Goal: Task Accomplishment & Management: Complete application form

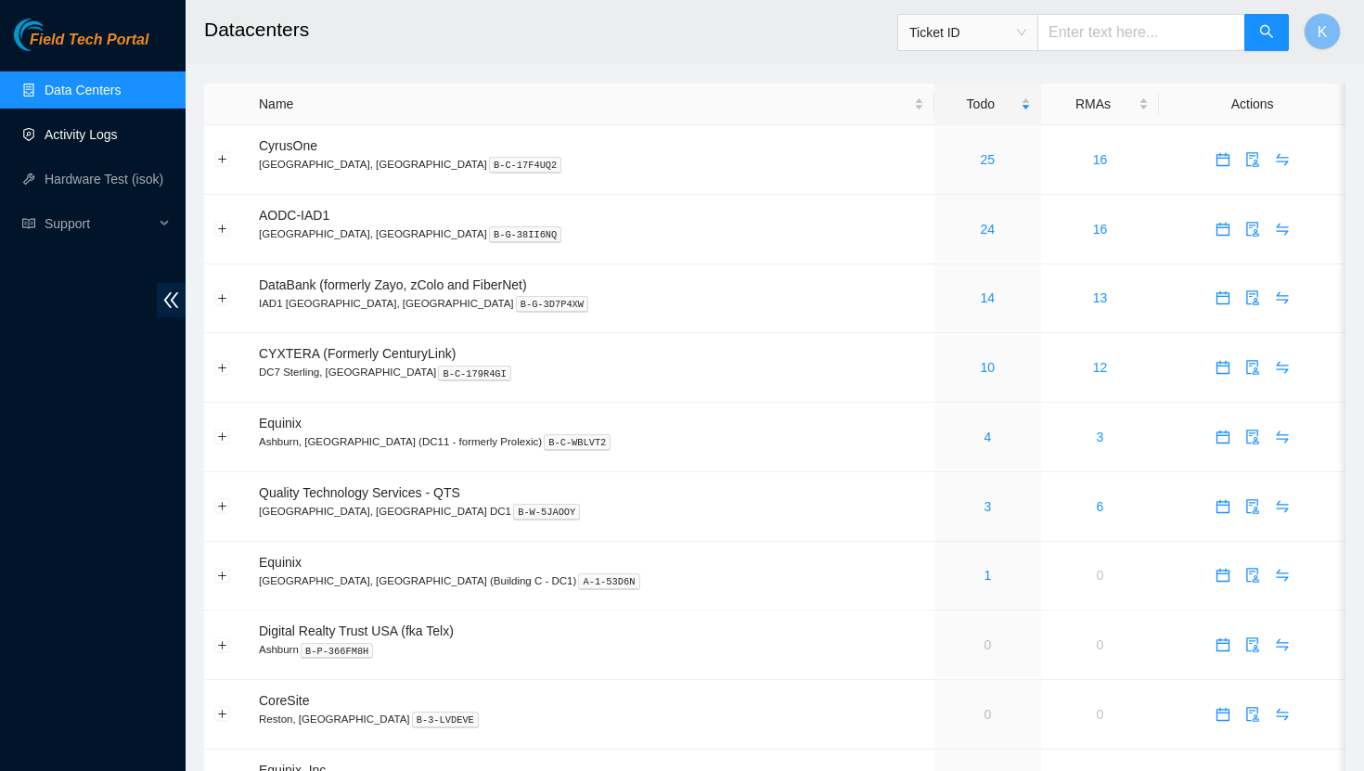
click at [97, 138] on link "Activity Logs" at bounding box center [81, 134] width 73 height 15
click at [104, 133] on link "Activity Logs" at bounding box center [81, 134] width 73 height 15
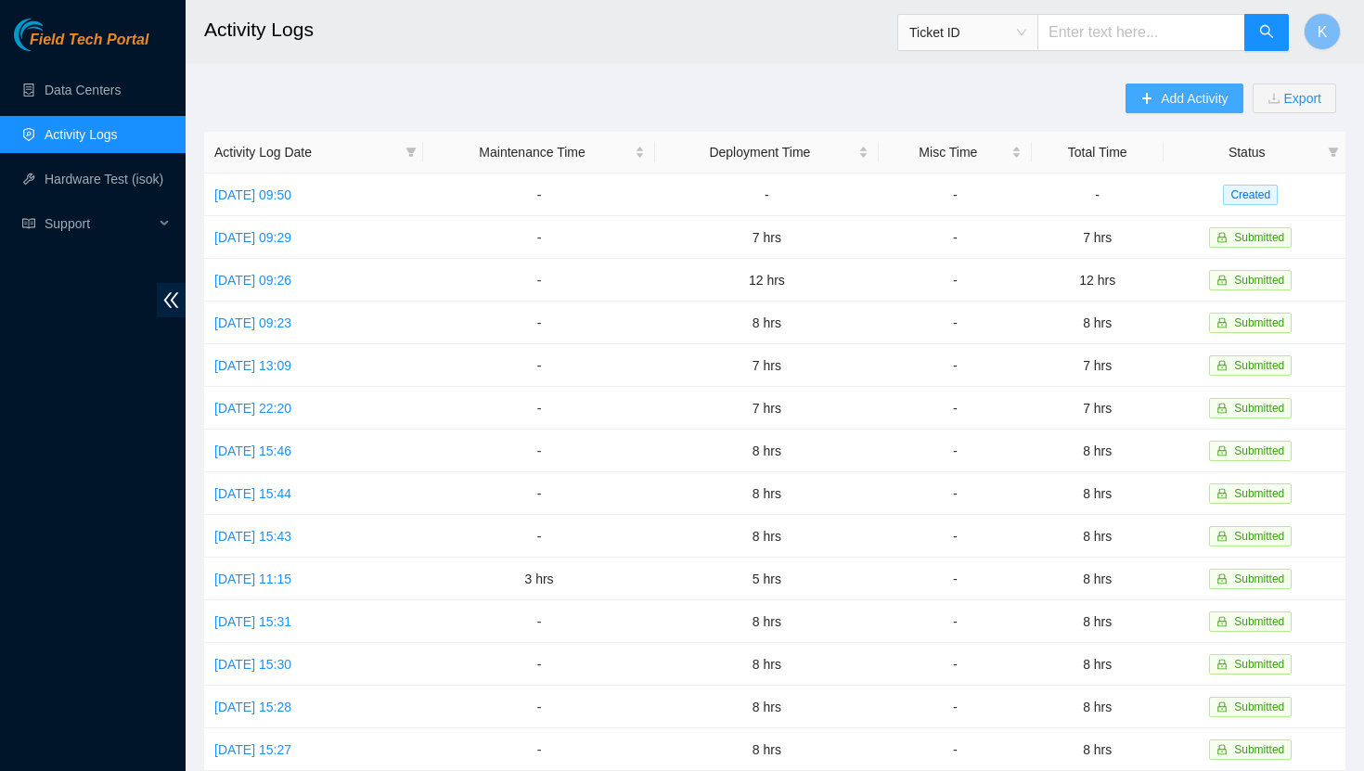
click at [1142, 105] on span "plus" at bounding box center [1146, 99] width 13 height 15
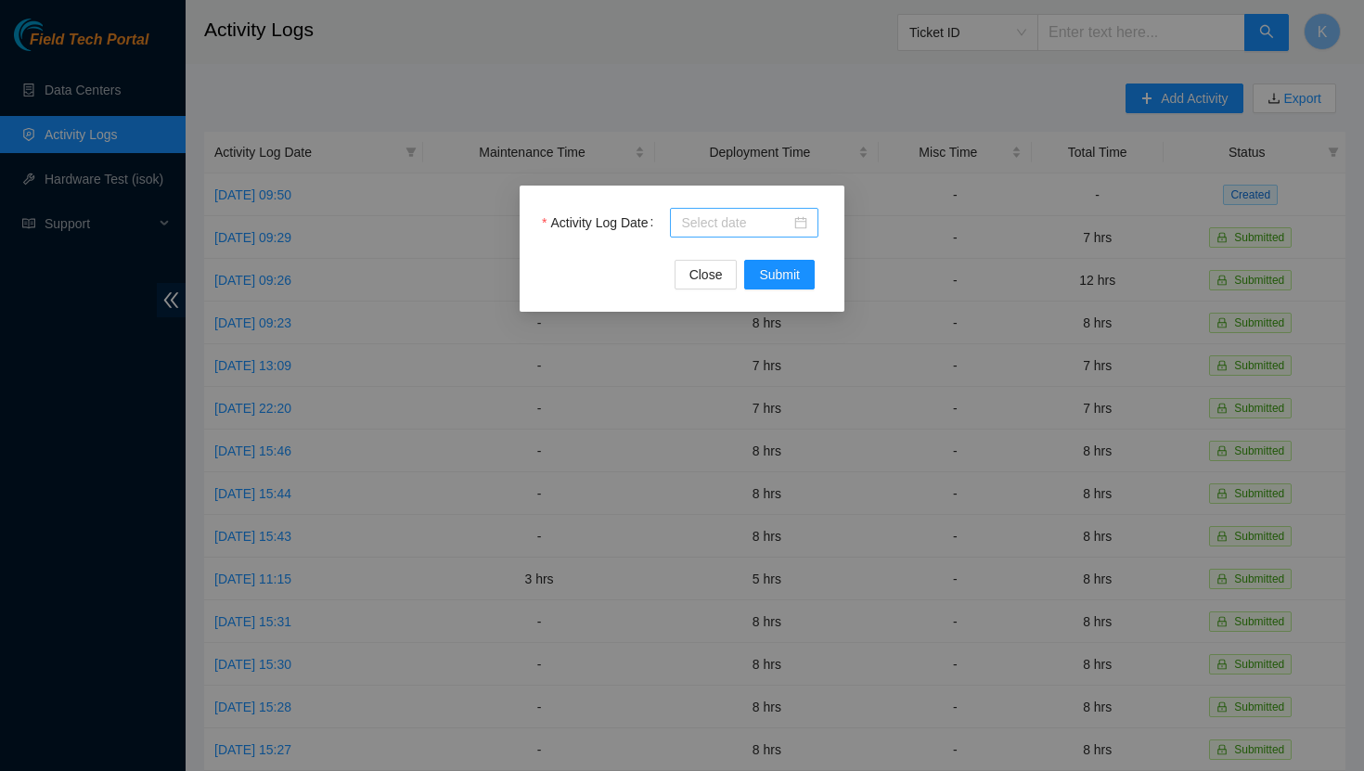
click at [801, 221] on div at bounding box center [744, 222] width 126 height 20
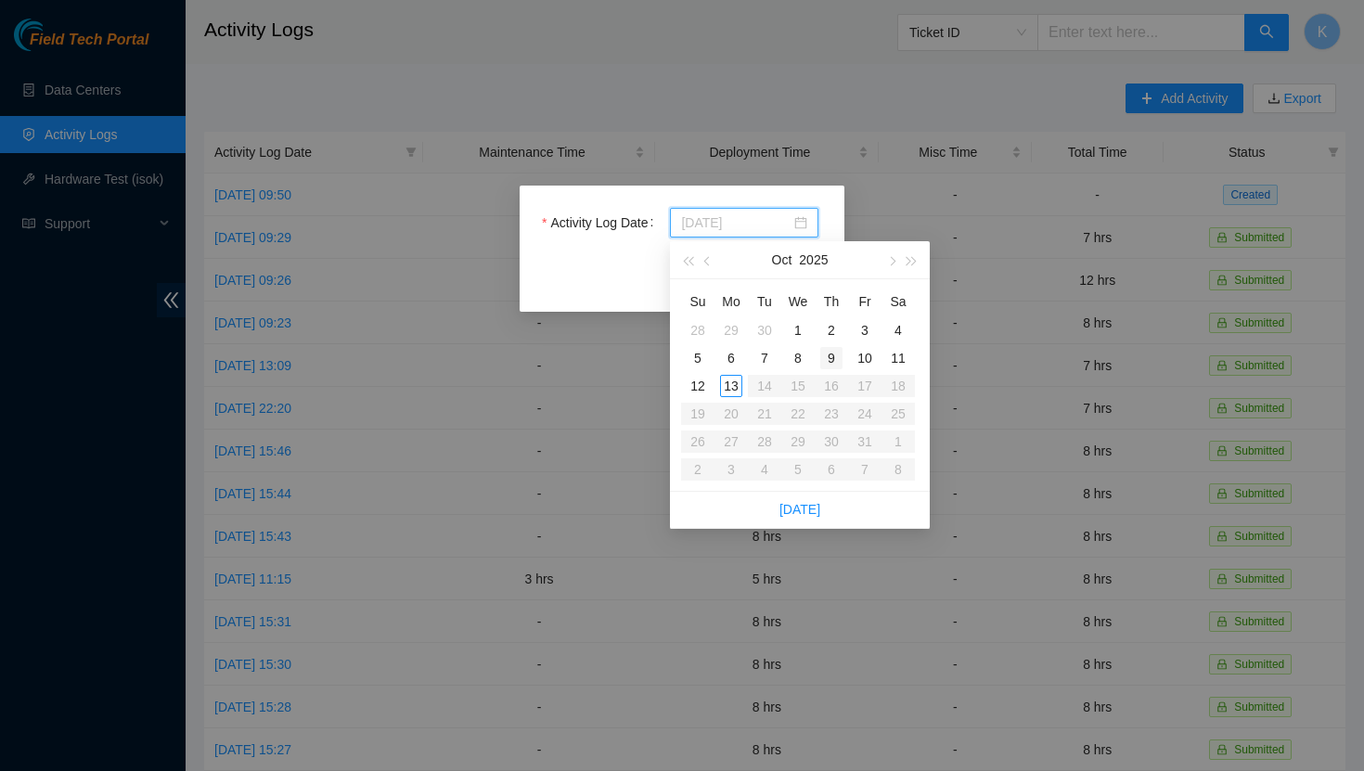
type input "2025-10-09"
click at [835, 355] on div "9" at bounding box center [831, 358] width 22 height 22
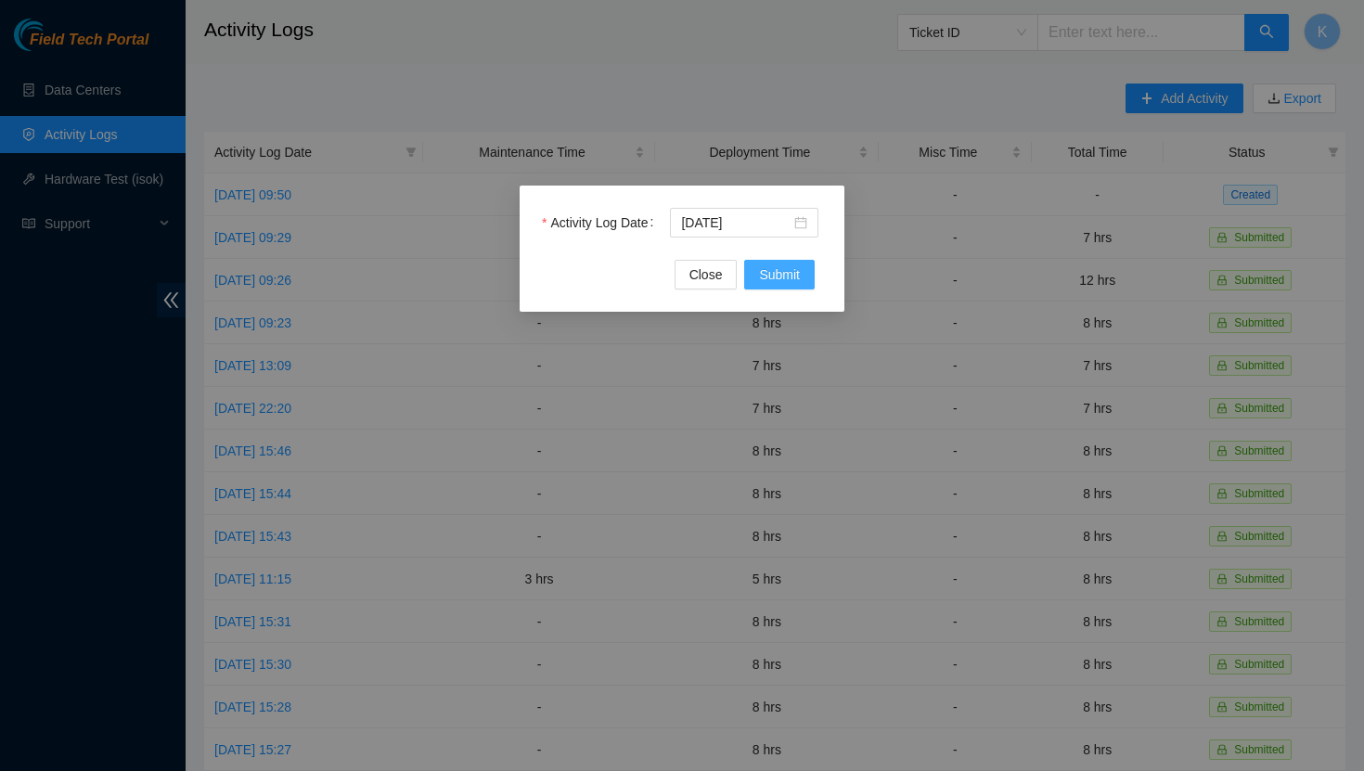
click at [791, 275] on span "Submit" at bounding box center [779, 274] width 41 height 20
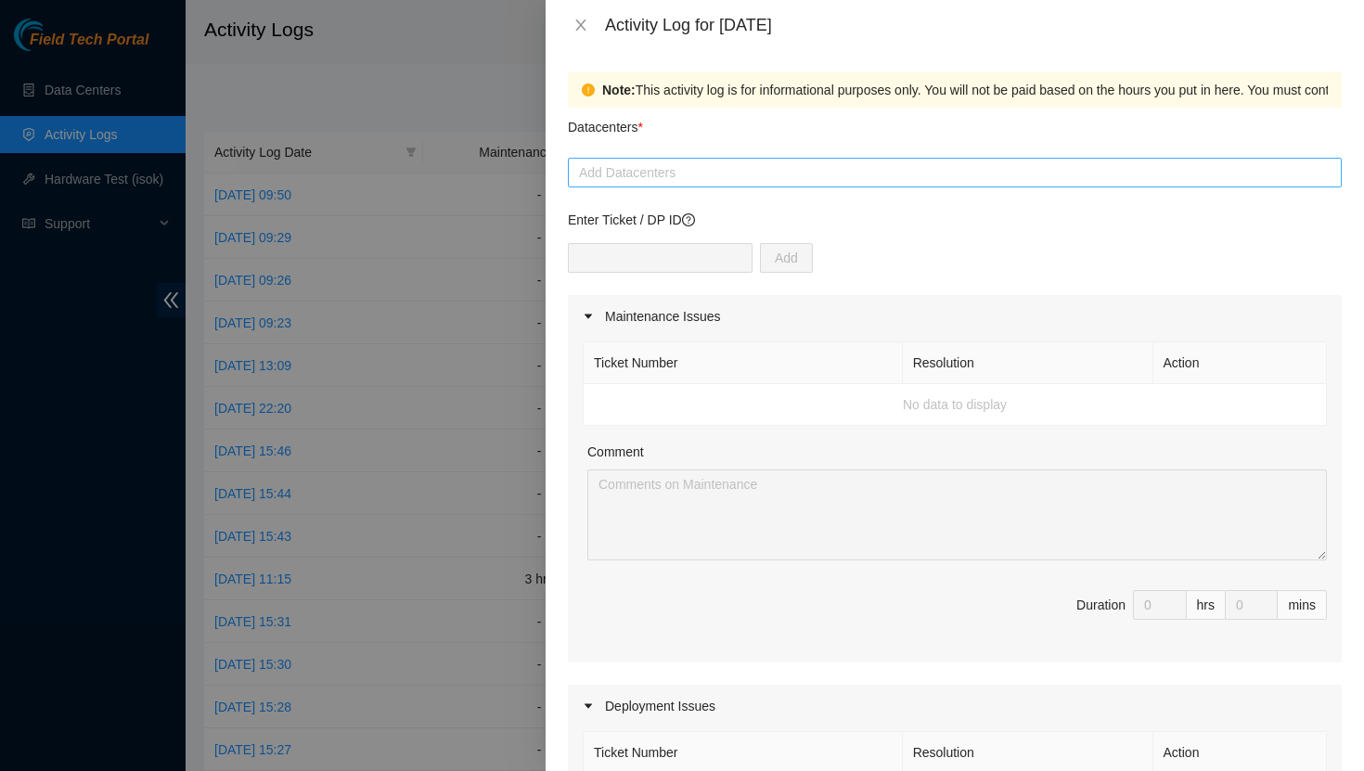
click at [725, 180] on div at bounding box center [954, 172] width 764 height 22
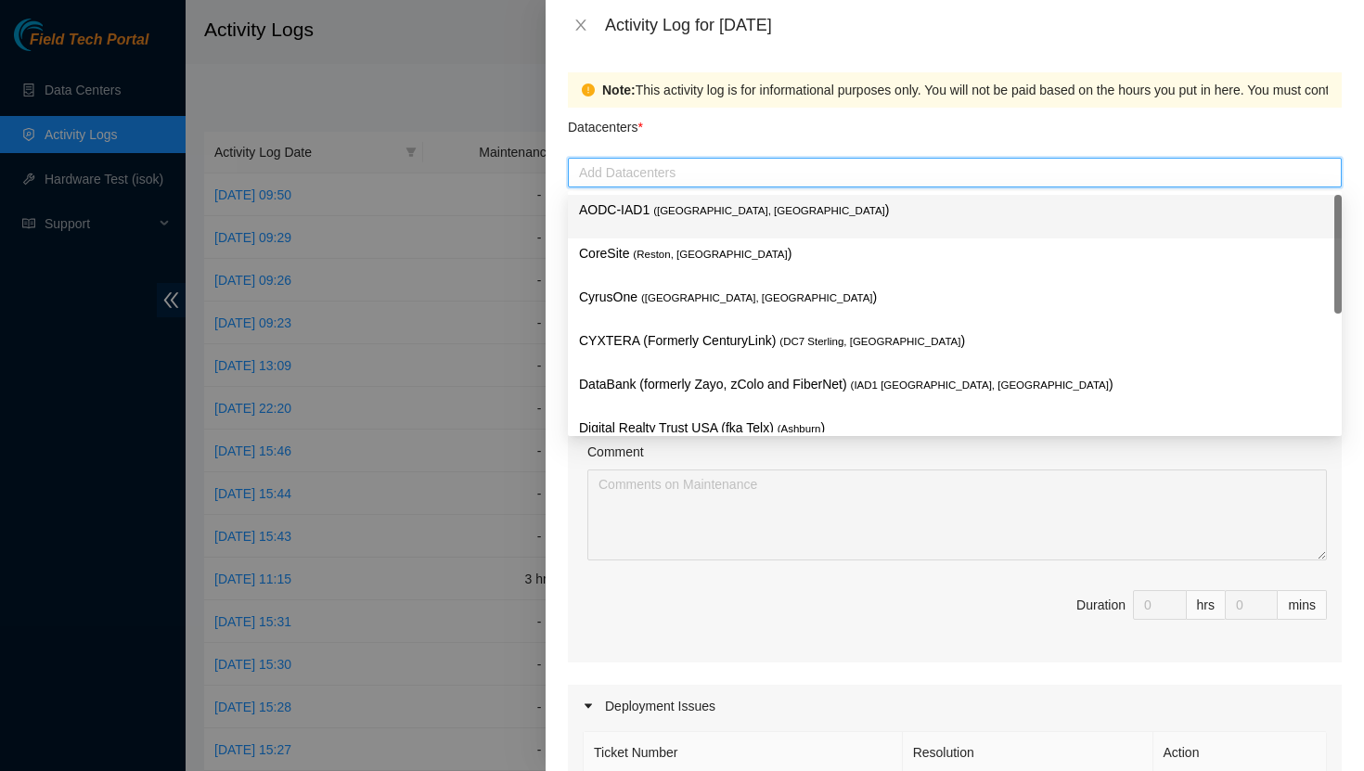
type input "d"
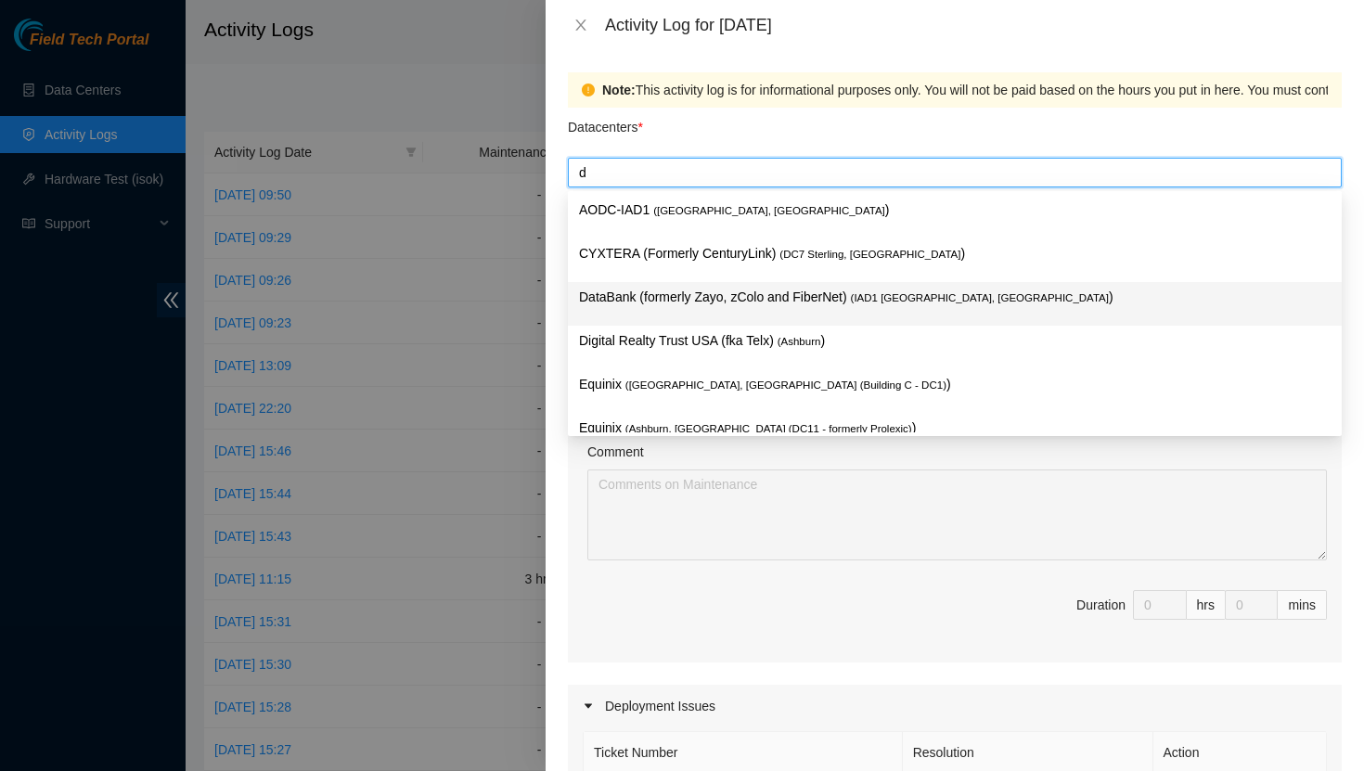
click at [709, 290] on p "DataBank (formerly Zayo, zColo and FiberNet) ( IAD1 Ashburn, VA )" at bounding box center [954, 297] width 751 height 21
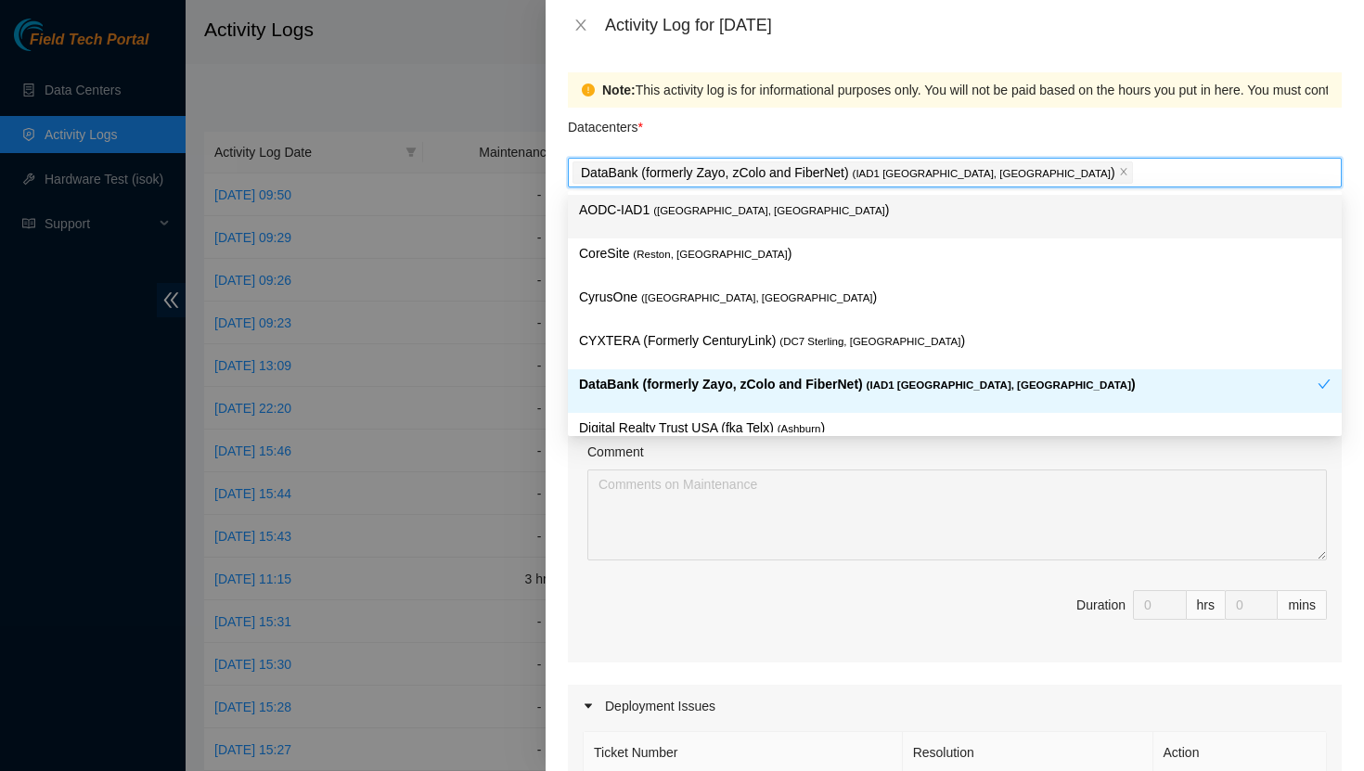
click at [706, 117] on div "Datacenters *" at bounding box center [955, 133] width 774 height 50
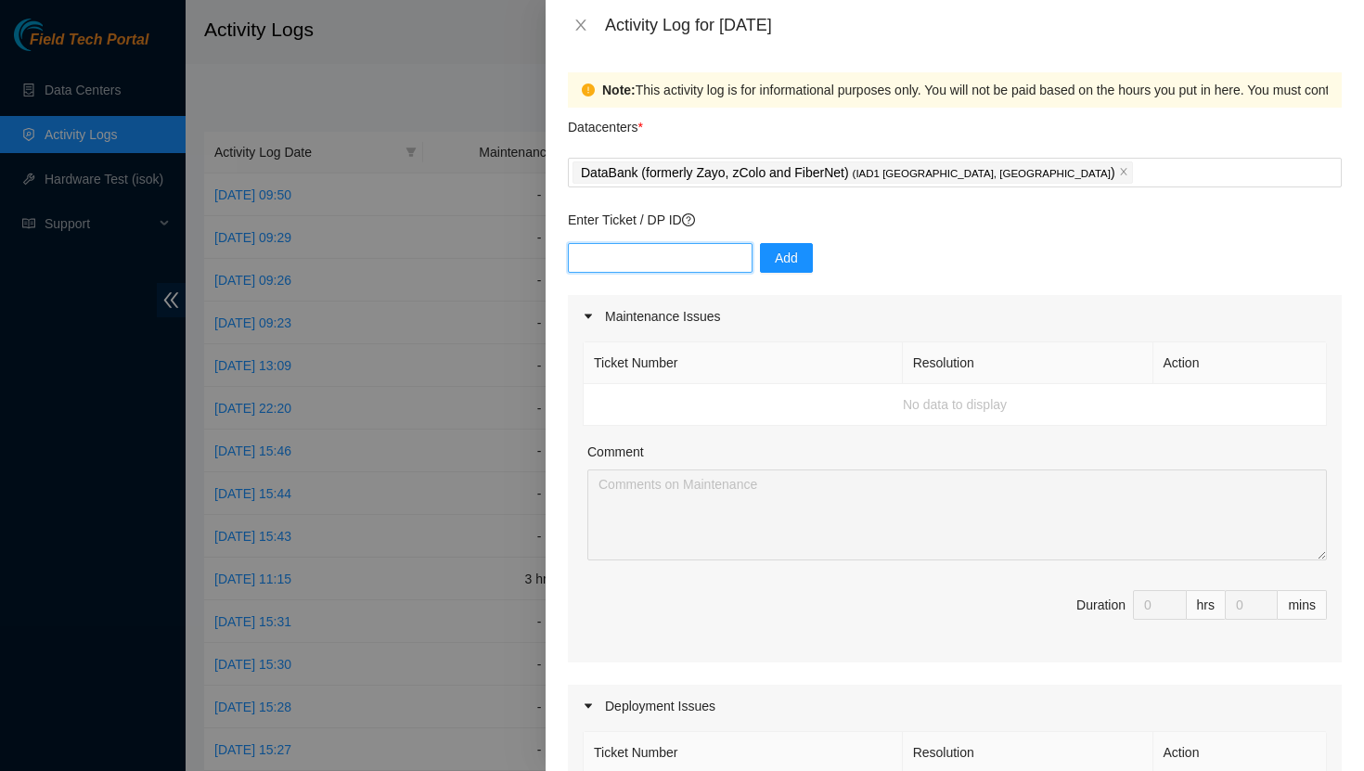
click at [634, 260] on input "text" at bounding box center [660, 258] width 185 height 30
type input "DP83347"
click at [764, 274] on div "DP83347 Add" at bounding box center [955, 269] width 774 height 52
click at [775, 258] on span "Add" at bounding box center [786, 258] width 23 height 20
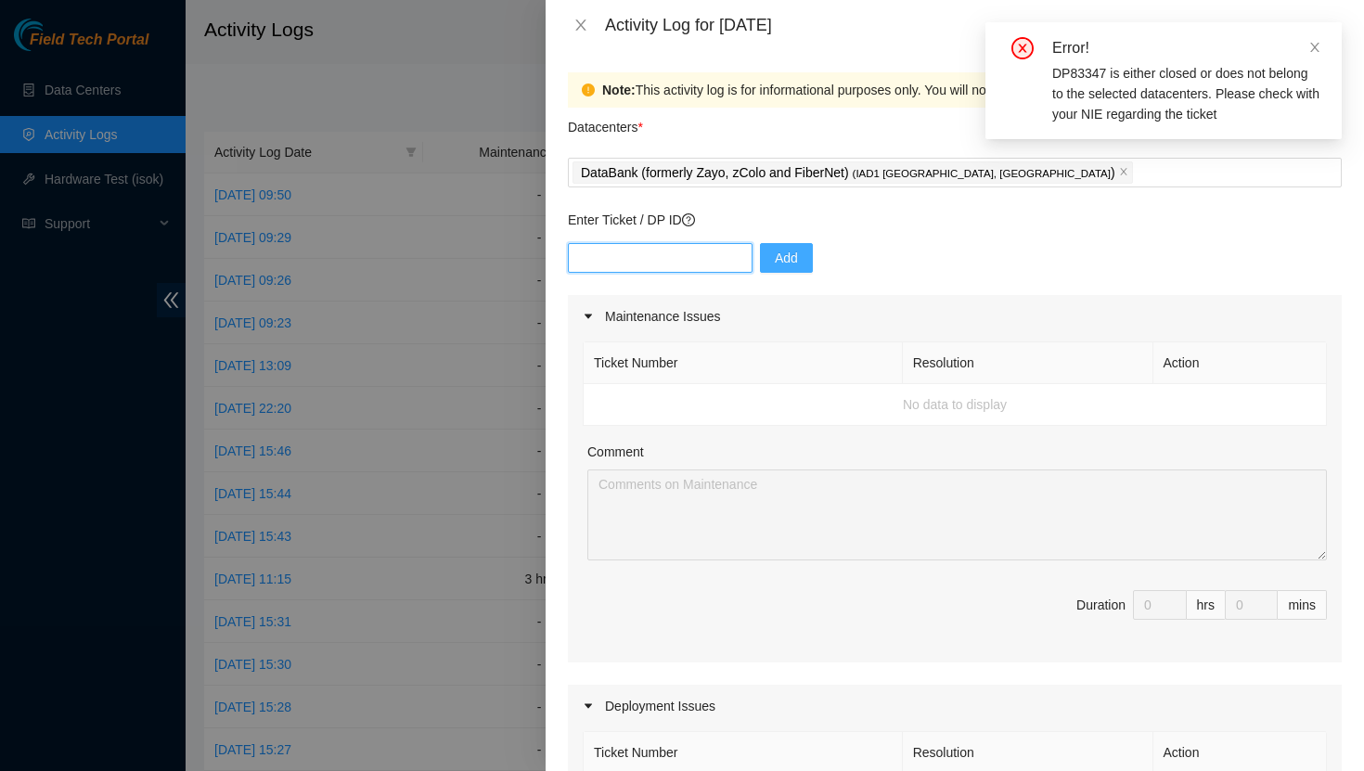
click at [664, 262] on input "text" at bounding box center [660, 258] width 185 height 30
type input "83347"
click at [760, 252] on button "Add" at bounding box center [786, 258] width 53 height 30
click at [685, 258] on input "text" at bounding box center [660, 258] width 185 height 30
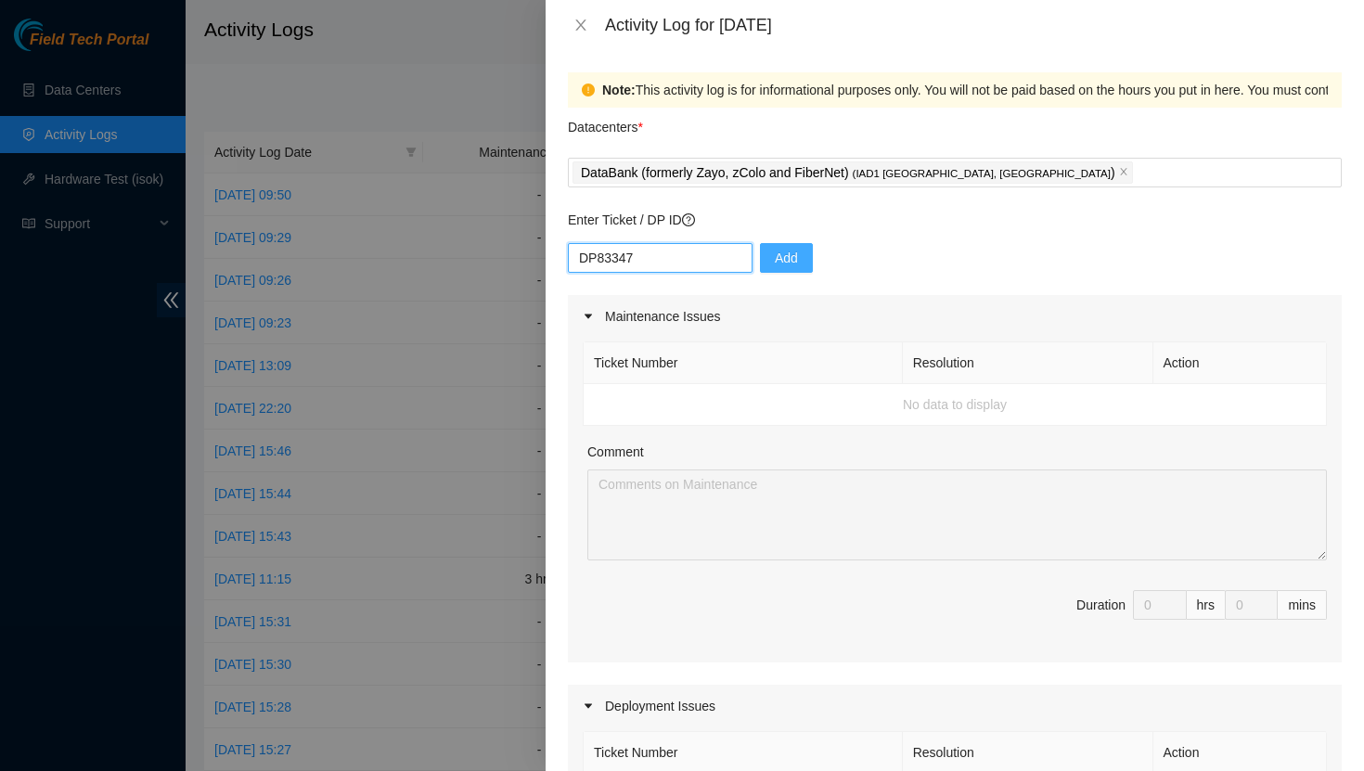
type input "DP83347"
click at [788, 262] on button "Add" at bounding box center [786, 258] width 53 height 30
click at [616, 261] on input "text" at bounding box center [660, 258] width 185 height 30
paste input "DP83347"
type input "DP83347"
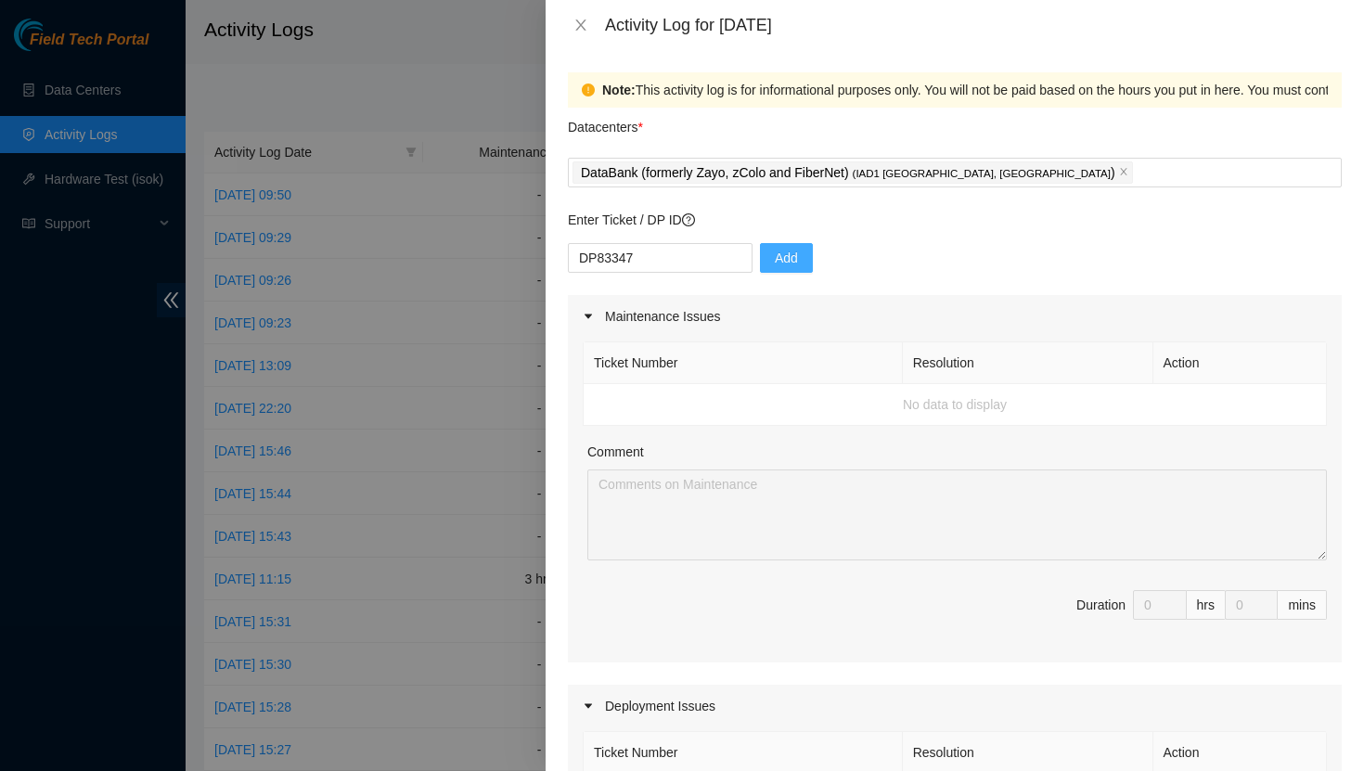
click at [775, 262] on span "Add" at bounding box center [786, 258] width 23 height 20
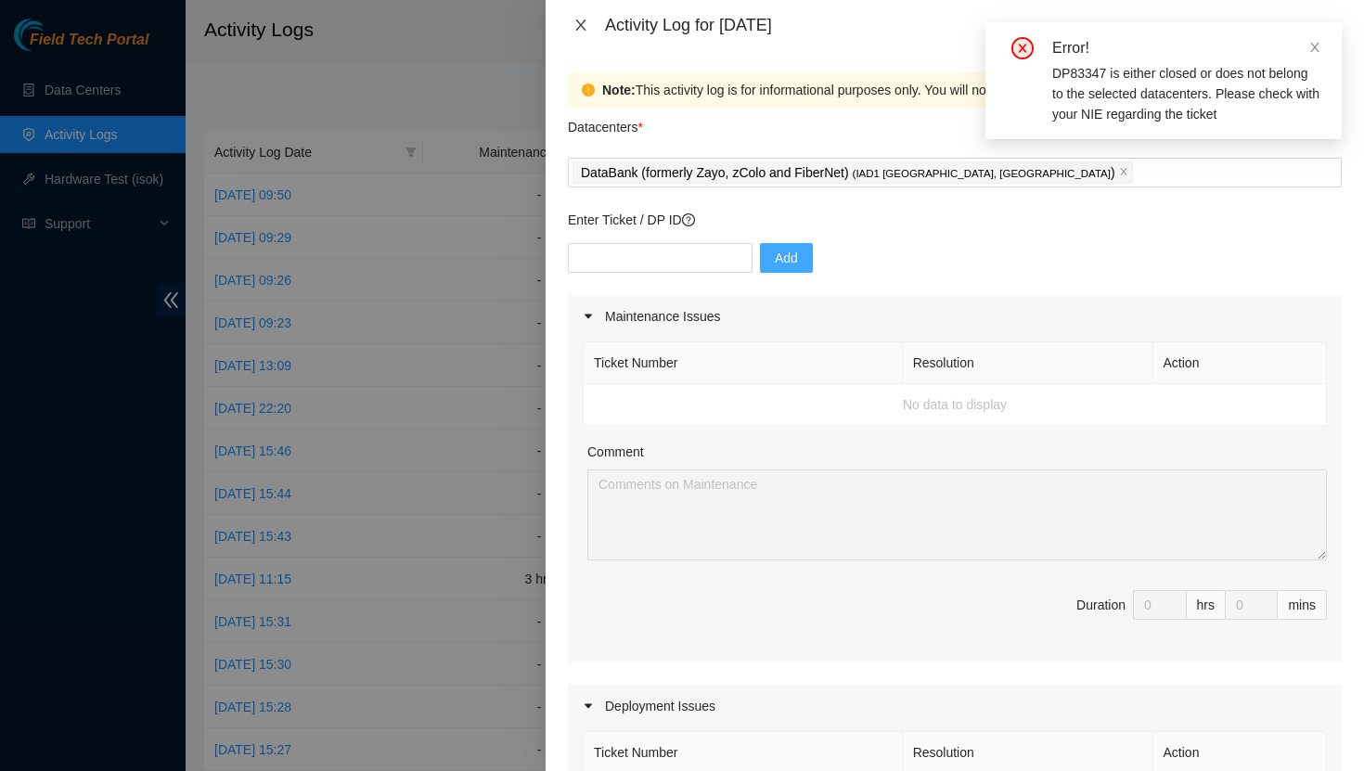
click at [582, 22] on icon "close" at bounding box center [580, 24] width 10 height 11
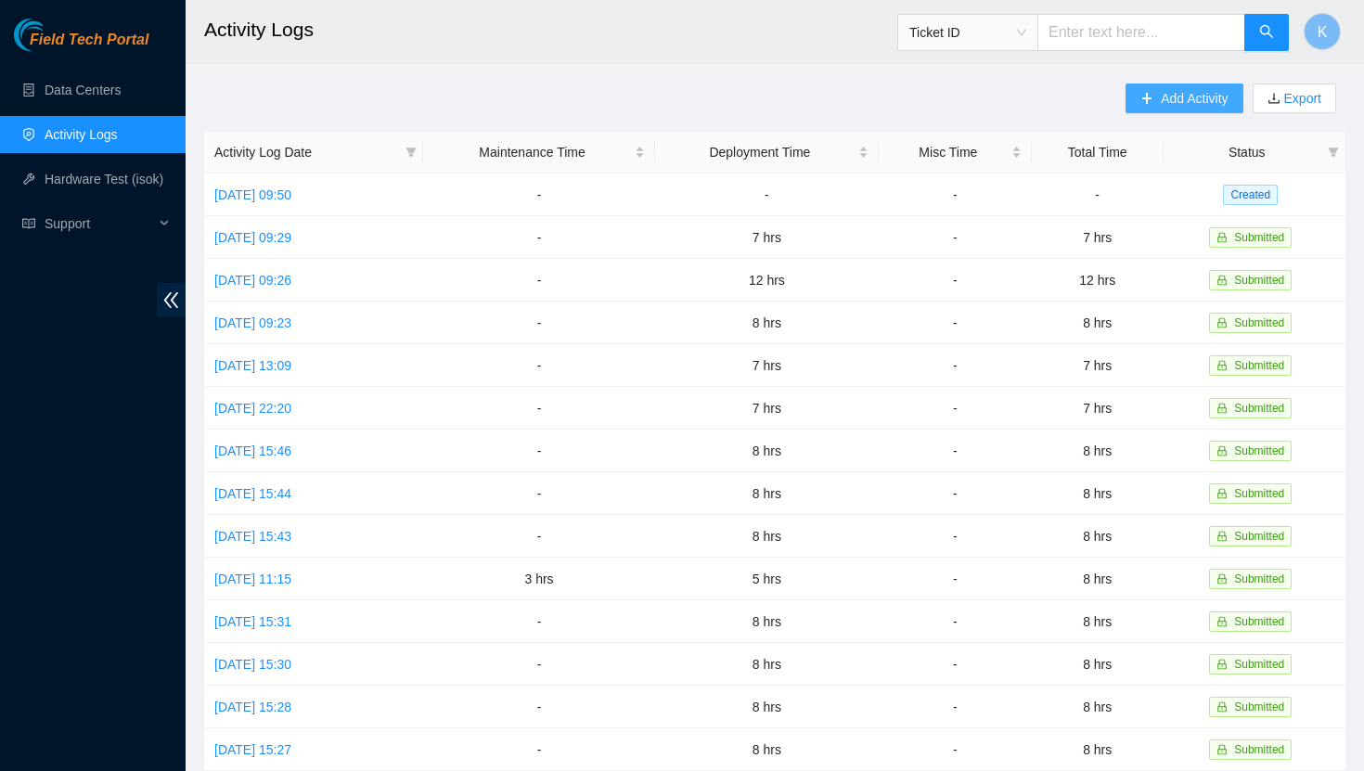
click at [1172, 102] on span "Add Activity" at bounding box center [1194, 98] width 67 height 20
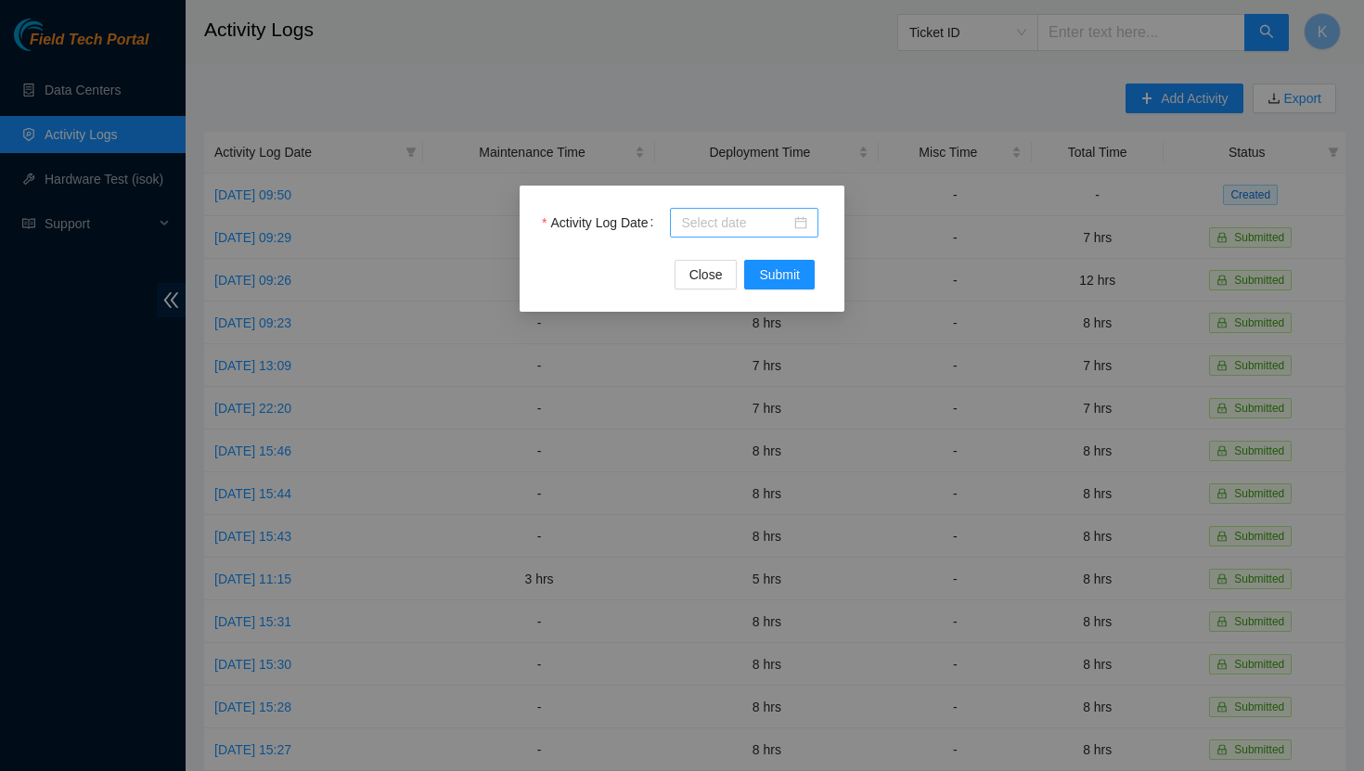
click at [797, 221] on div at bounding box center [744, 222] width 126 height 20
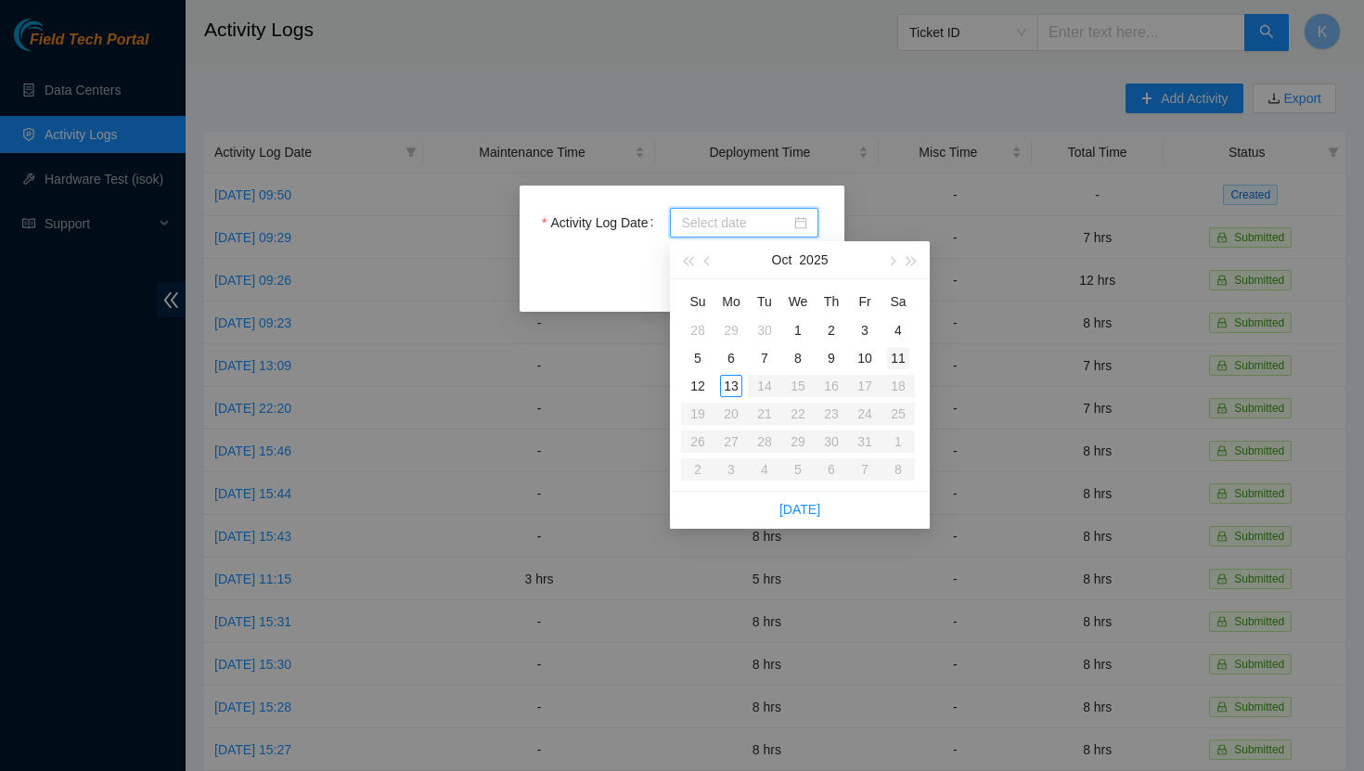
type input "2025-10-11"
click at [896, 363] on div "11" at bounding box center [898, 358] width 22 height 22
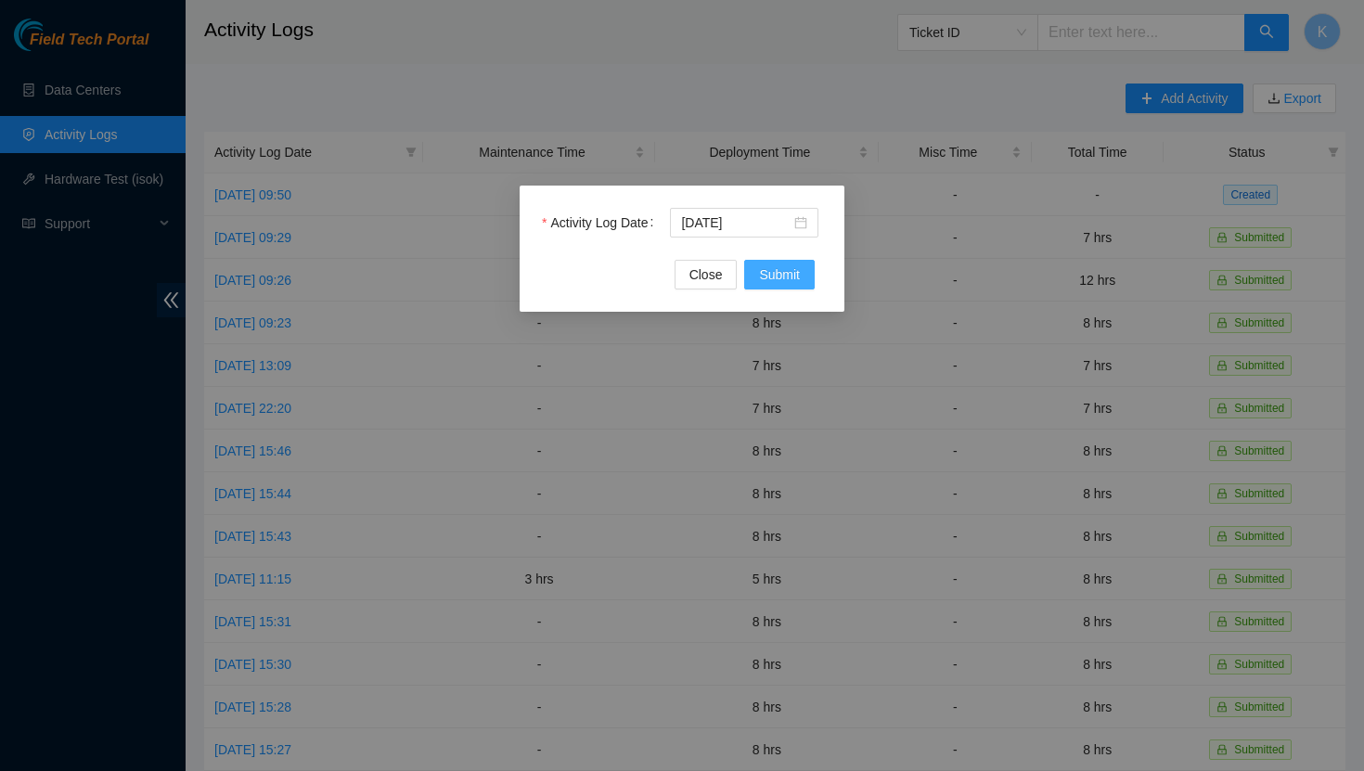
click at [772, 276] on span "Submit" at bounding box center [779, 274] width 41 height 20
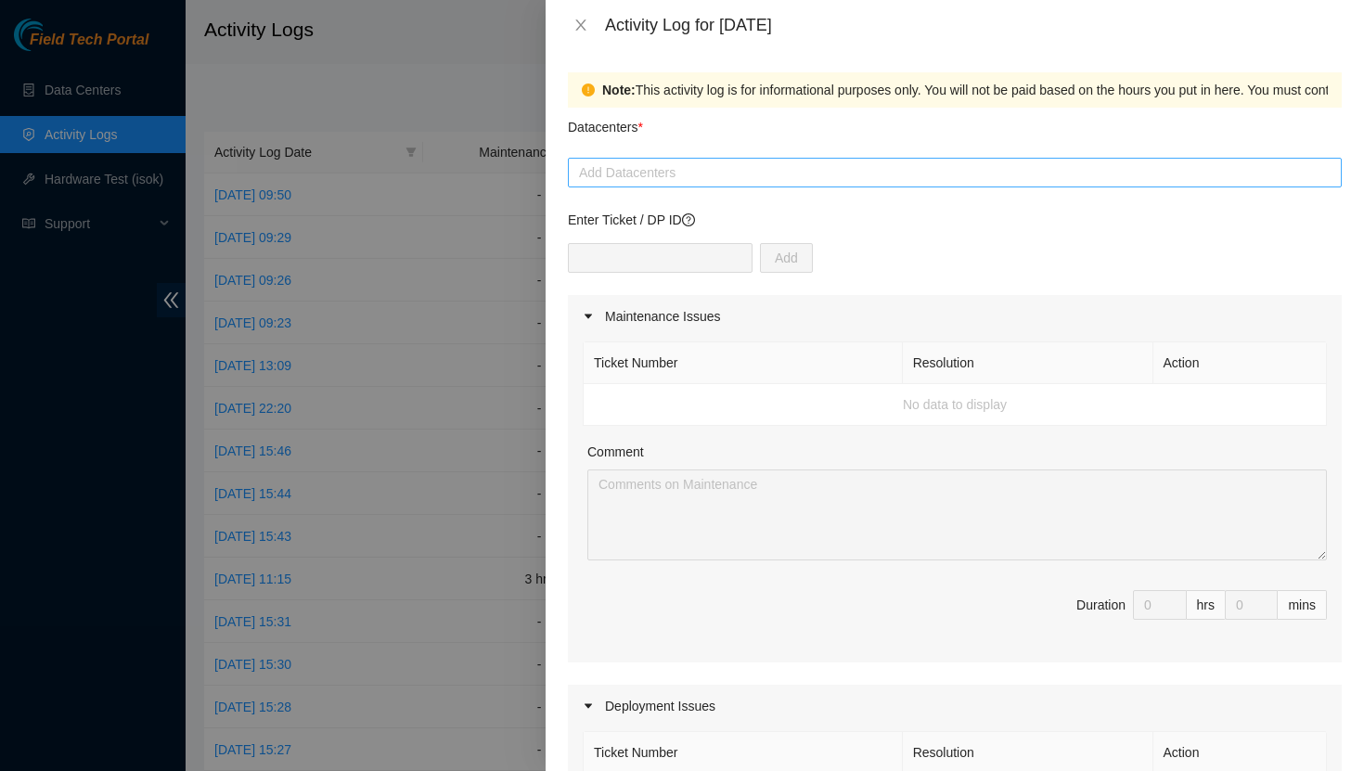
click at [712, 171] on div at bounding box center [954, 172] width 764 height 22
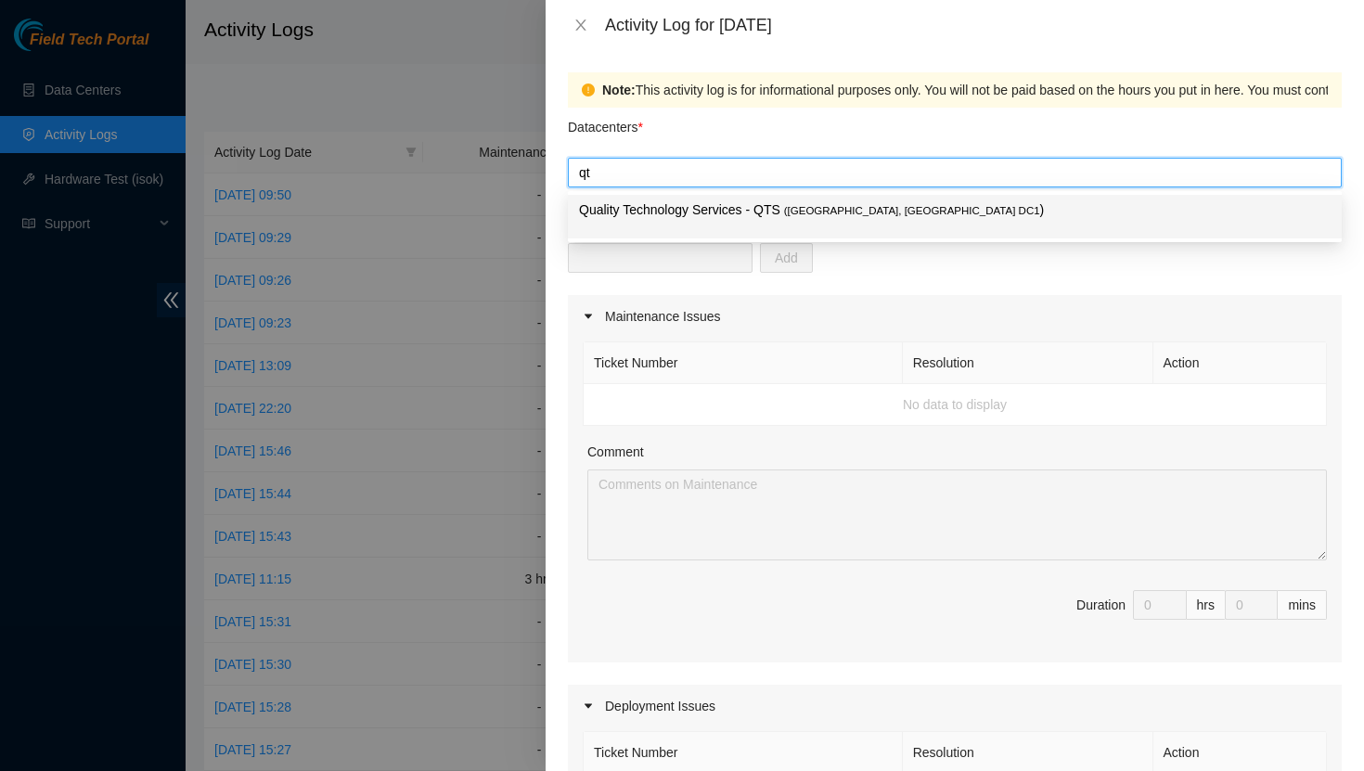
type input "qts"
click at [697, 216] on p "Quality Technology Services - QTS ( Ashburn, VA DC1 )" at bounding box center [954, 209] width 751 height 21
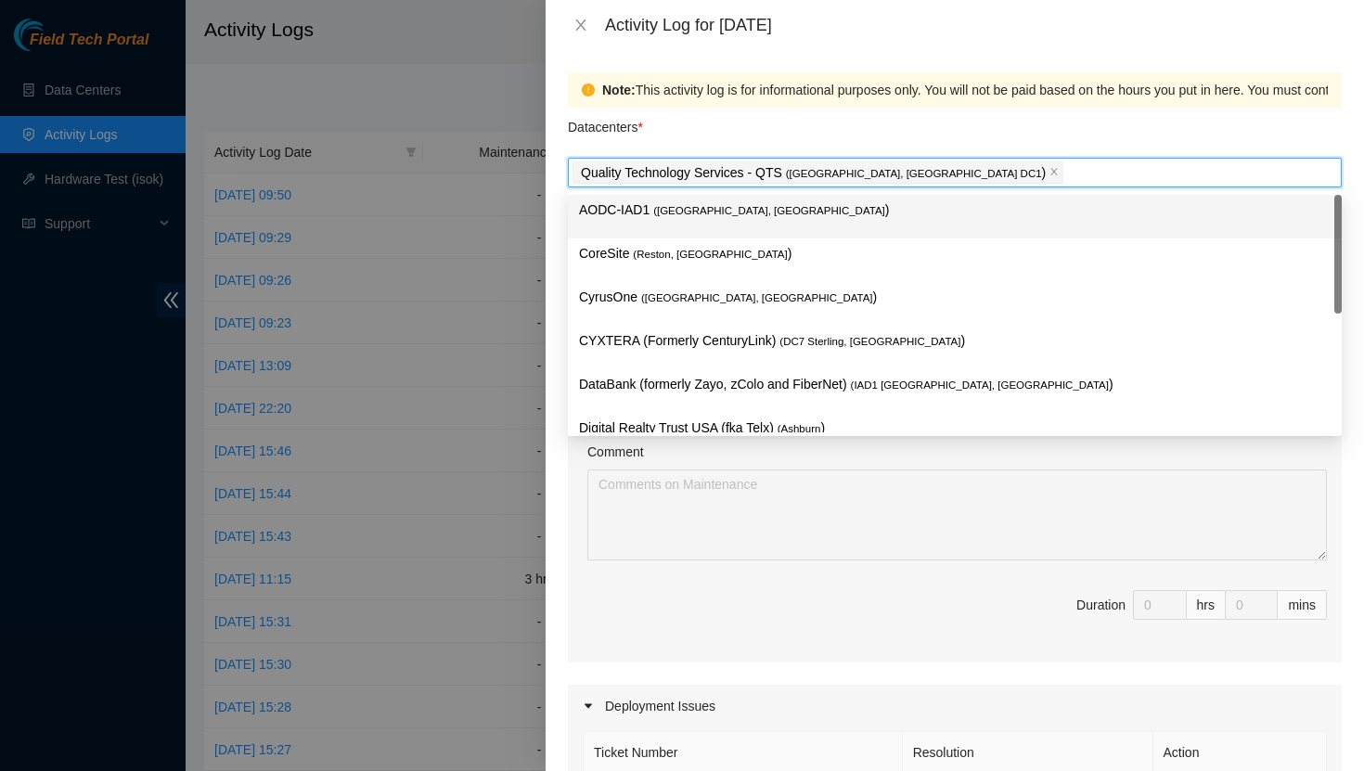
click at [732, 122] on div "Datacenters *" at bounding box center [955, 133] width 774 height 50
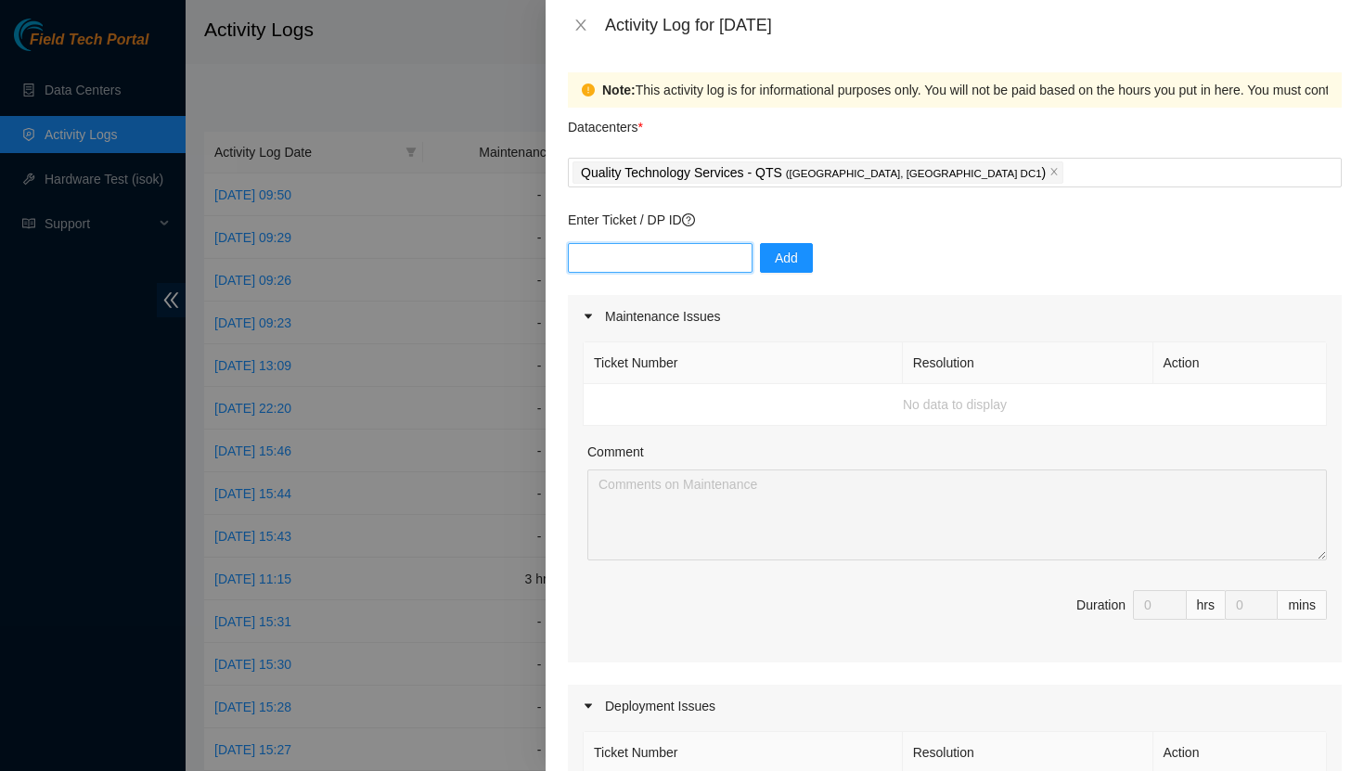
click at [661, 264] on input "text" at bounding box center [660, 258] width 185 height 30
click at [593, 256] on input "text" at bounding box center [660, 258] width 185 height 30
paste input "DP83851"
type input "DP83851"
click at [780, 256] on span "Add" at bounding box center [786, 258] width 23 height 20
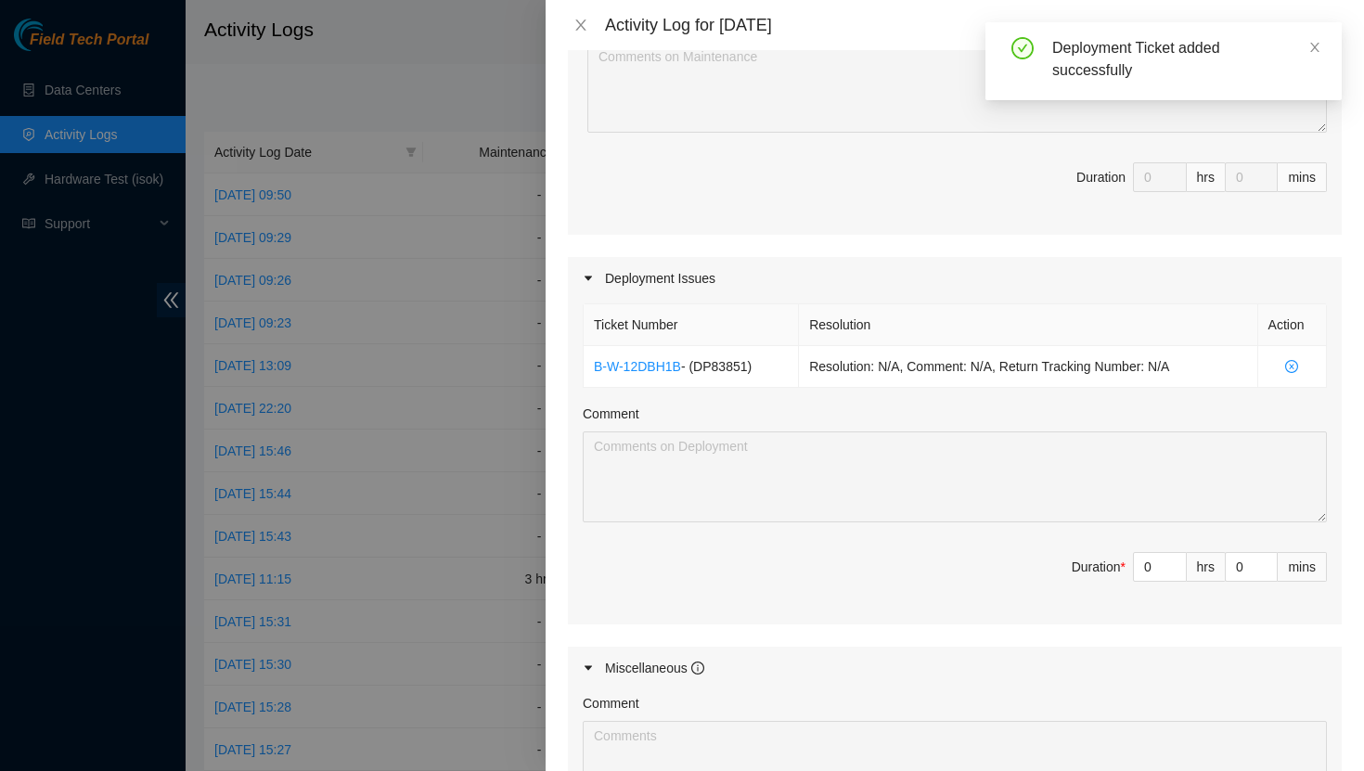
scroll to position [434, 0]
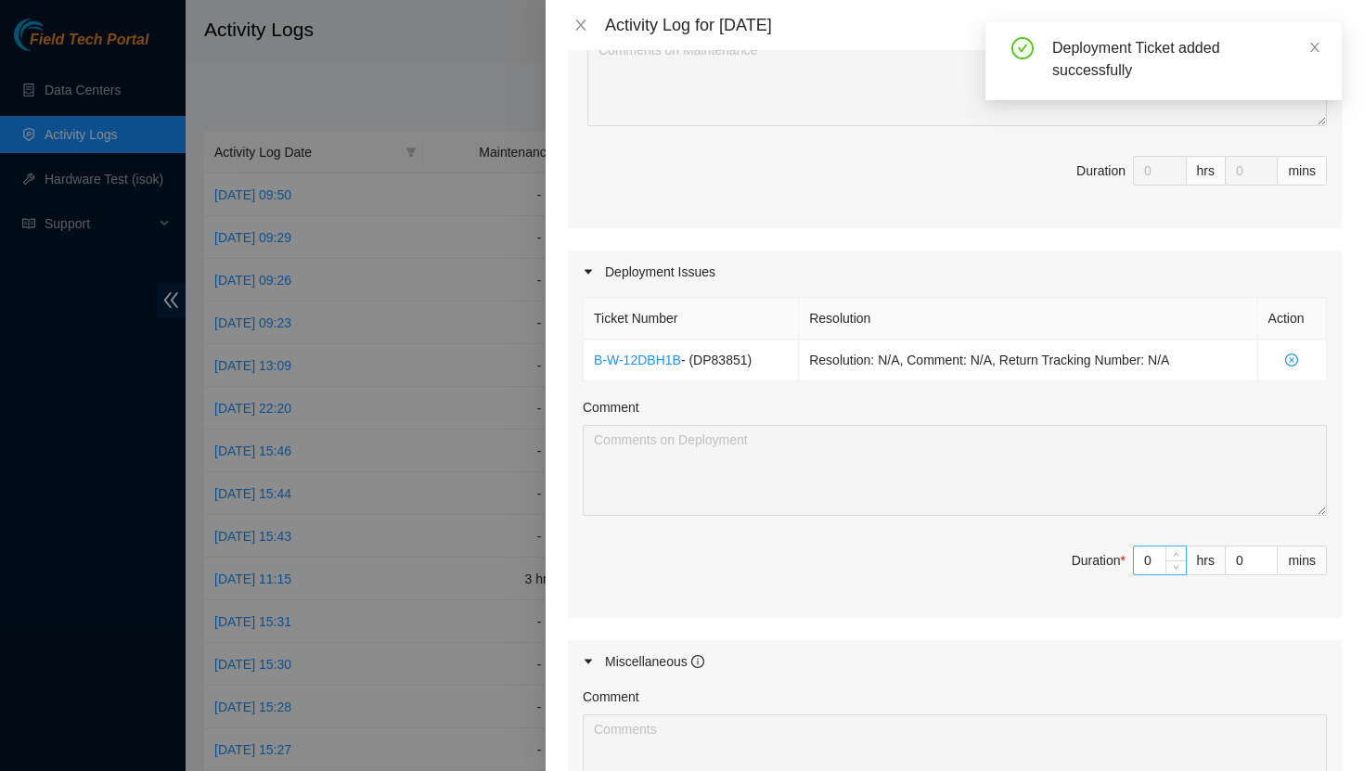
click at [1161, 561] on input "0" at bounding box center [1160, 560] width 52 height 28
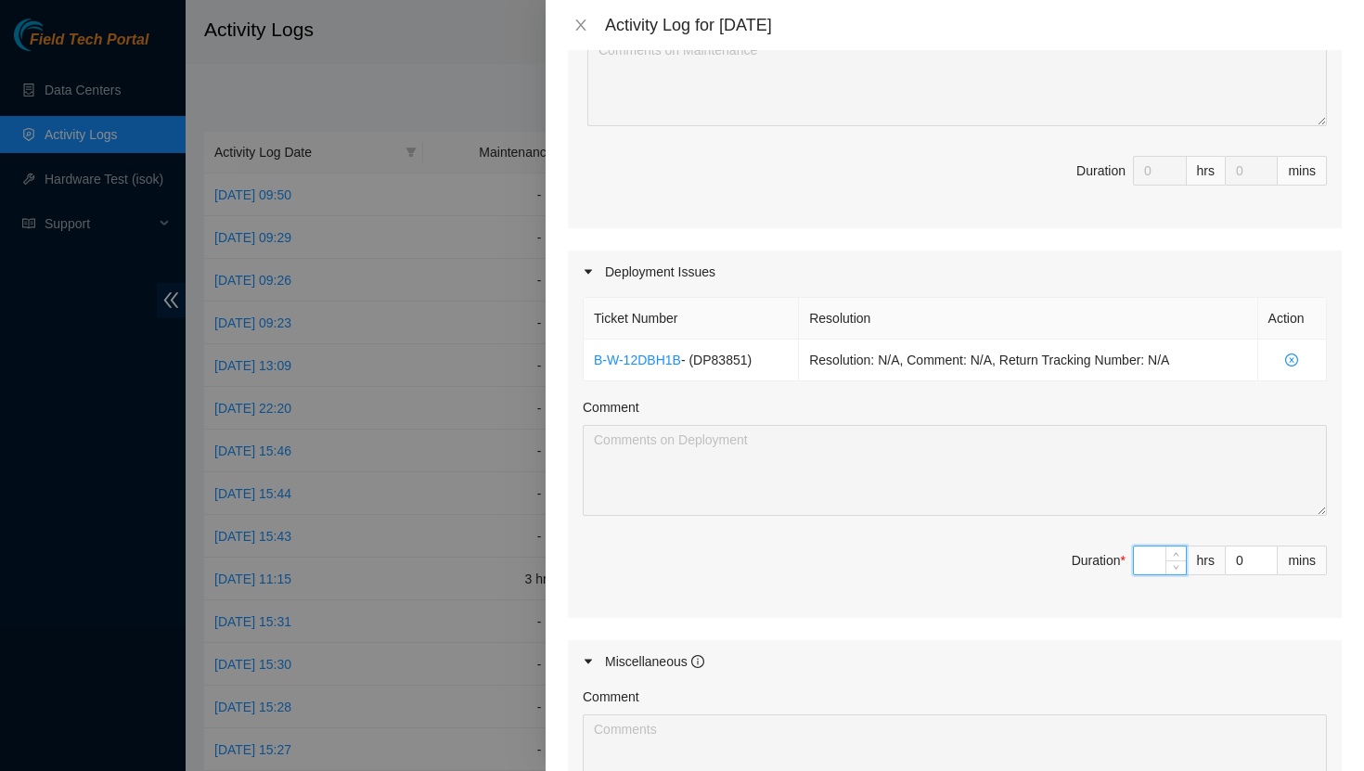
type input "4"
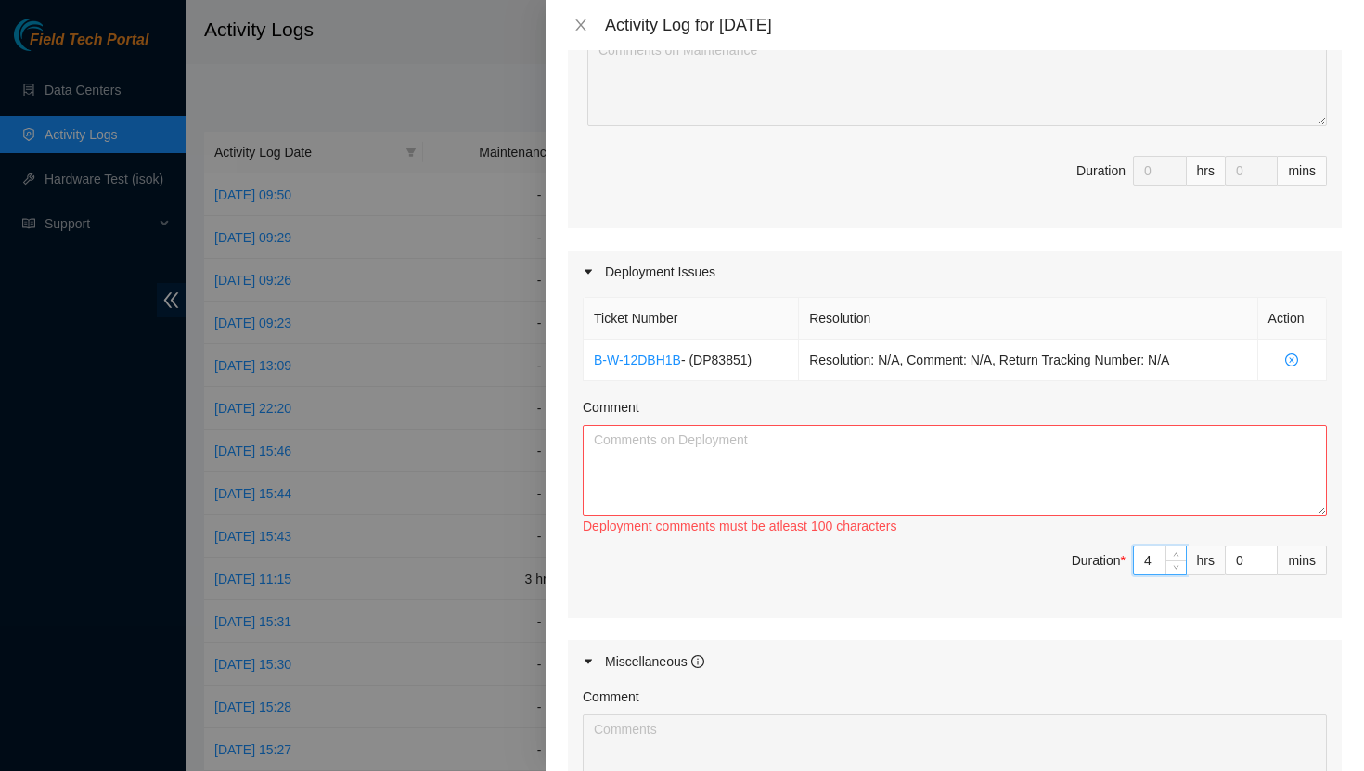
type input "4"
click at [726, 430] on textarea "Comment" at bounding box center [955, 470] width 744 height 91
click at [655, 454] on textarea "Comment" at bounding box center [955, 470] width 744 height 91
paste textarea "Located both pallets - Unboxed equipment & staged equipment by target rack - Cl…"
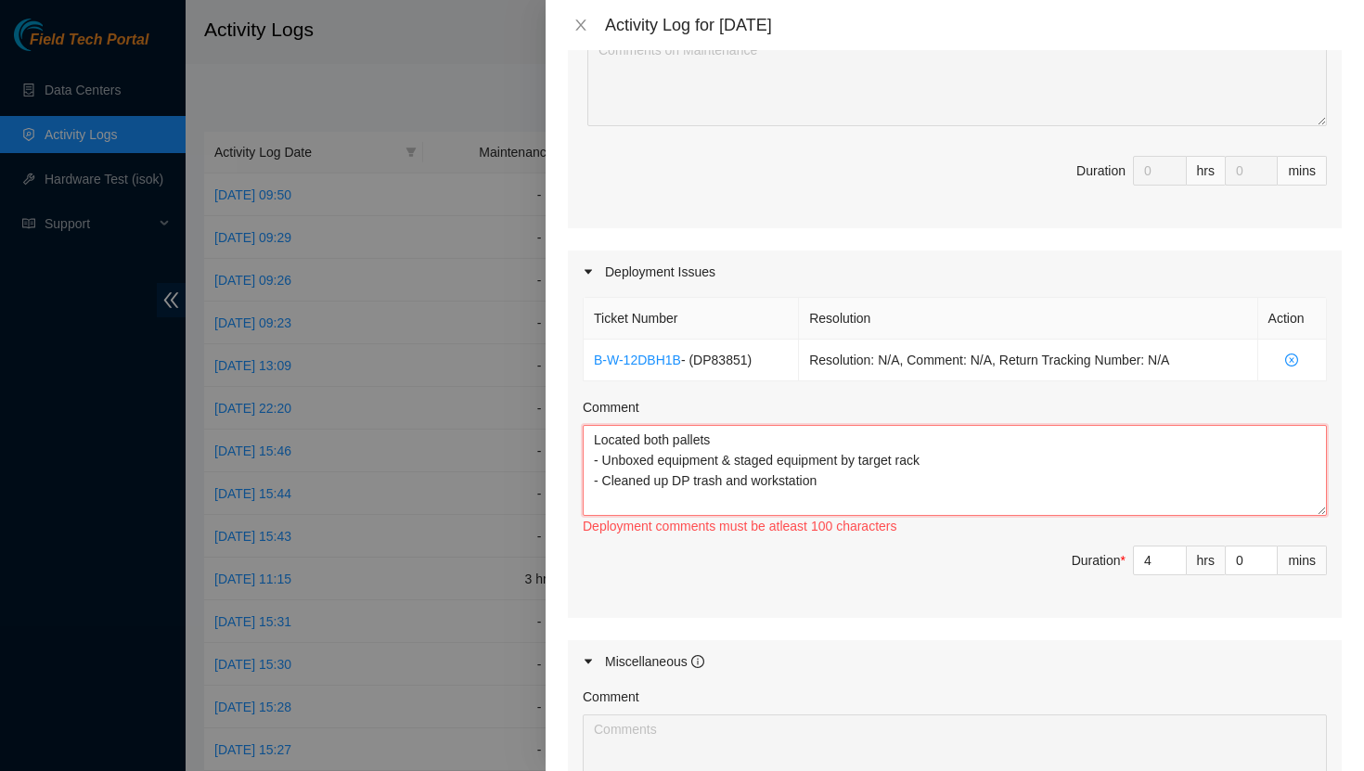
click at [599, 440] on textarea "Located both pallets - Unboxed equipment & staged equipment by target rack - Cl…" at bounding box center [955, 470] width 744 height 91
click at [844, 481] on textarea "- Located both pallets - Unboxed equipment & staged equipment by target rack - …" at bounding box center [955, 470] width 744 height 91
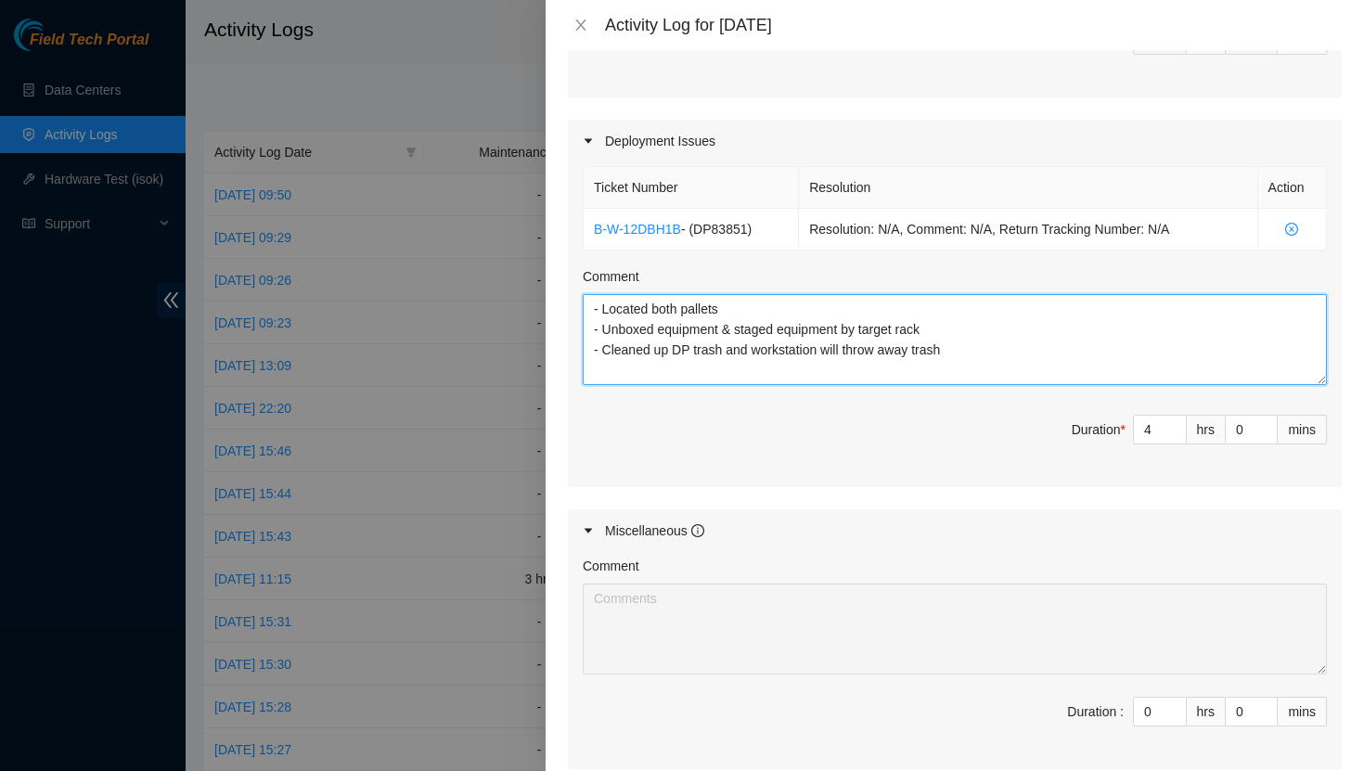
scroll to position [766, 0]
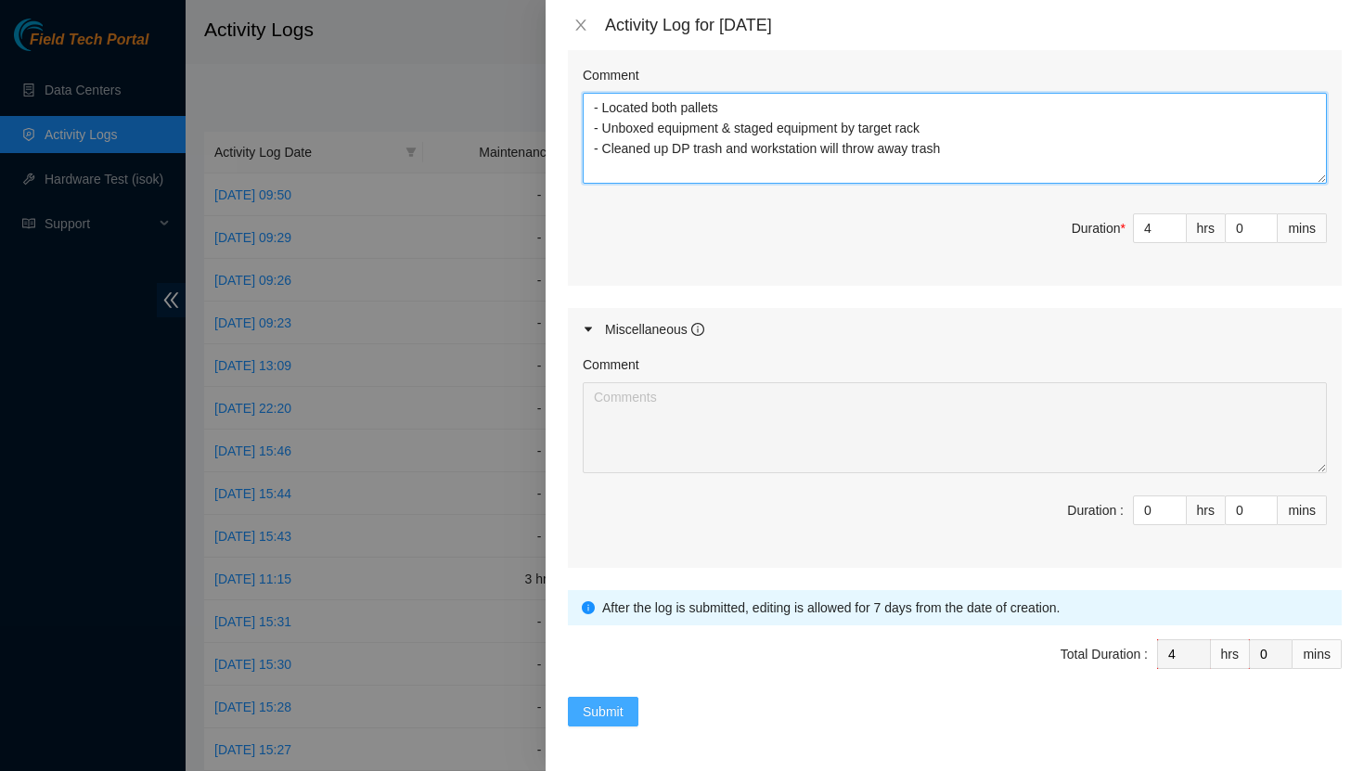
type textarea "- Located both pallets - Unboxed equipment & staged equipment by target rack - …"
click at [610, 714] on span "Submit" at bounding box center [603, 711] width 41 height 20
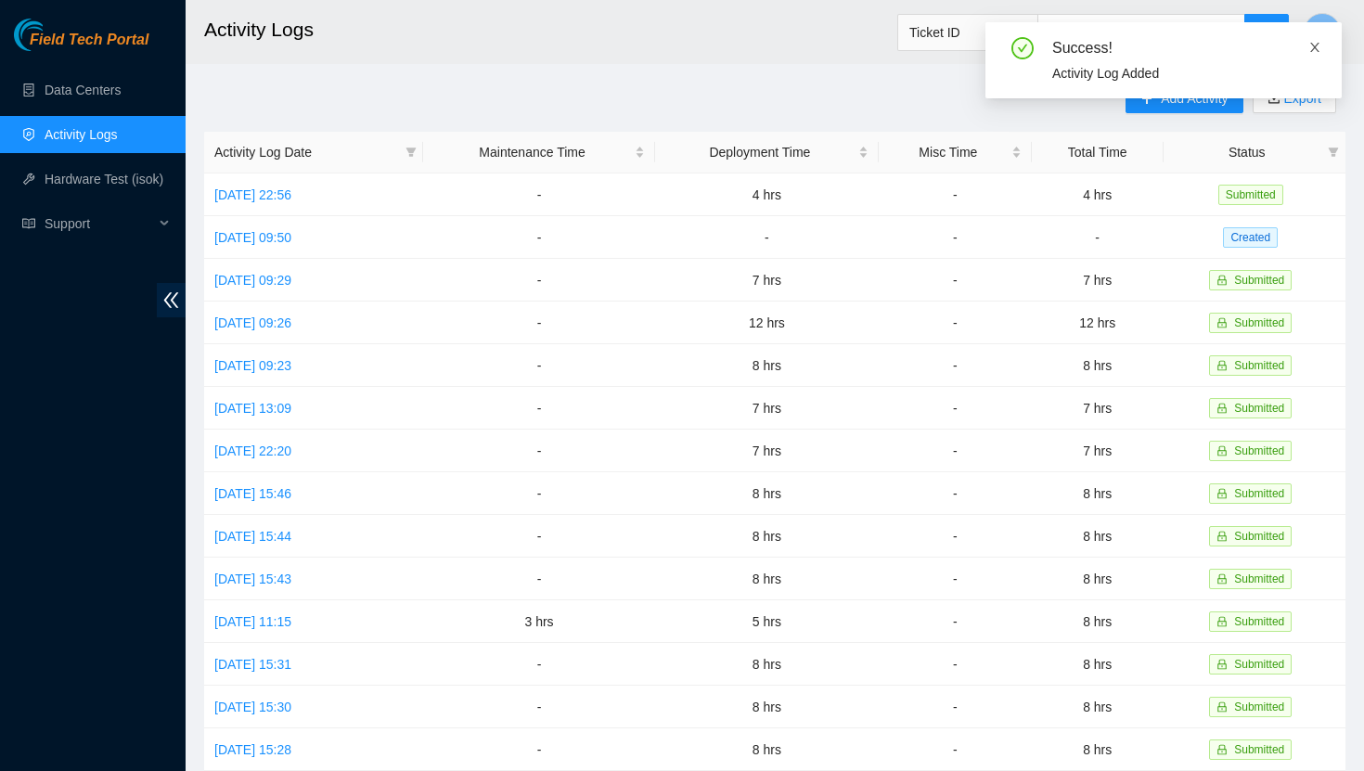
click at [1318, 44] on icon "close" at bounding box center [1314, 47] width 13 height 13
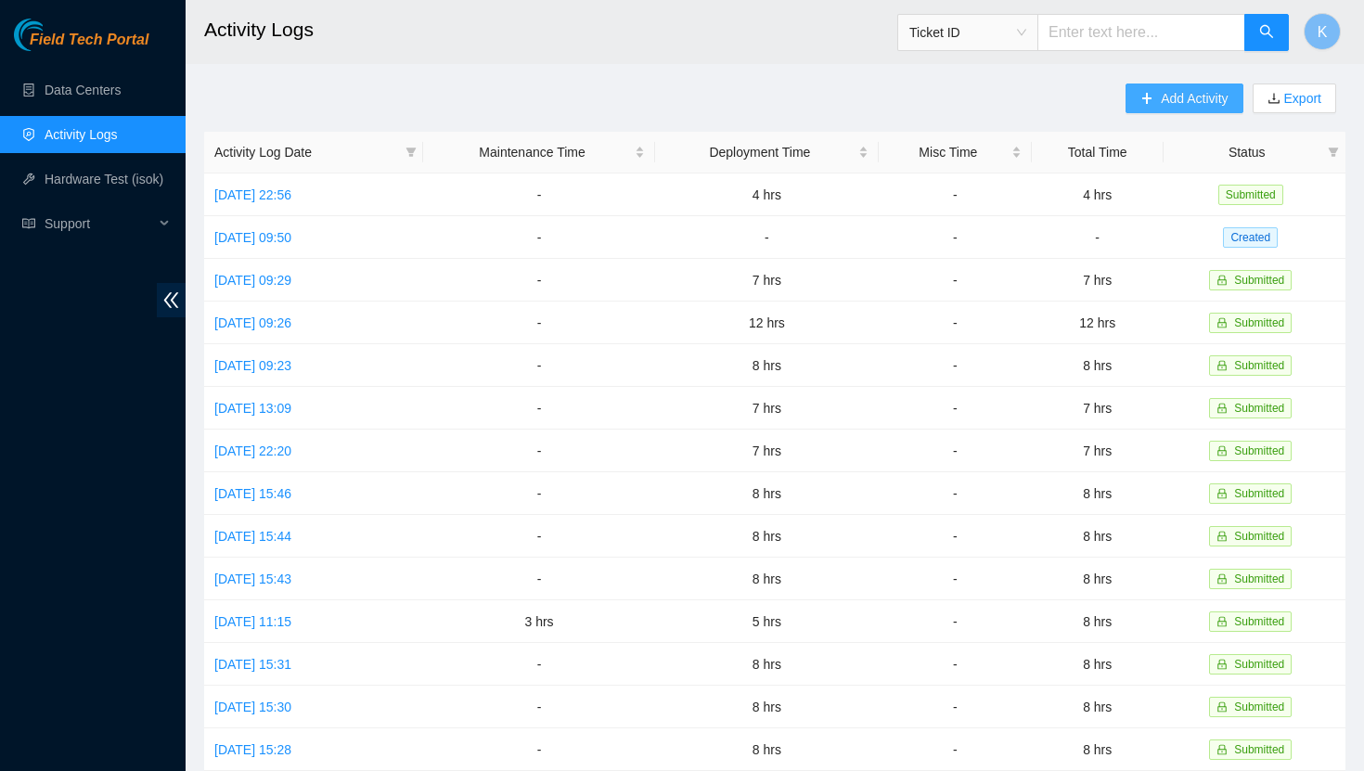
click at [1188, 93] on span "Add Activity" at bounding box center [1194, 98] width 67 height 20
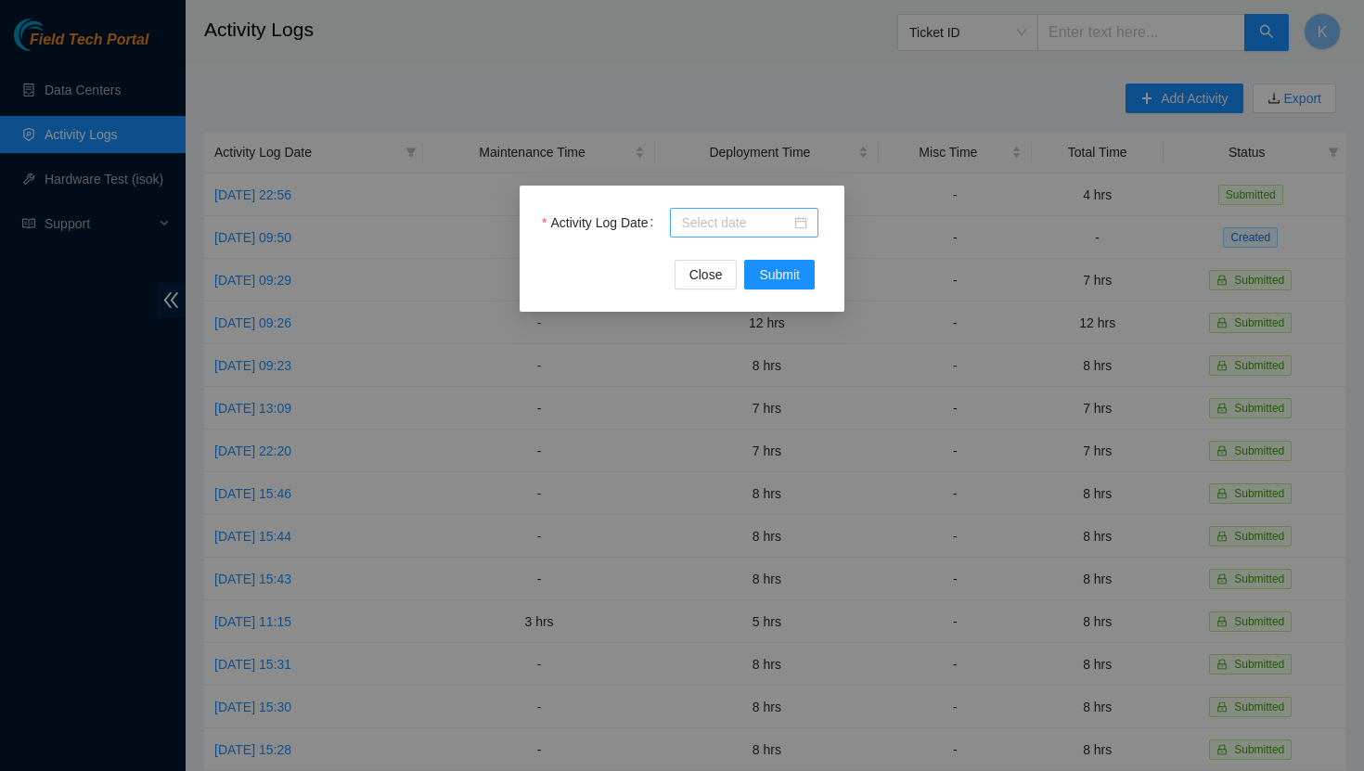
click at [809, 224] on div at bounding box center [744, 223] width 148 height 30
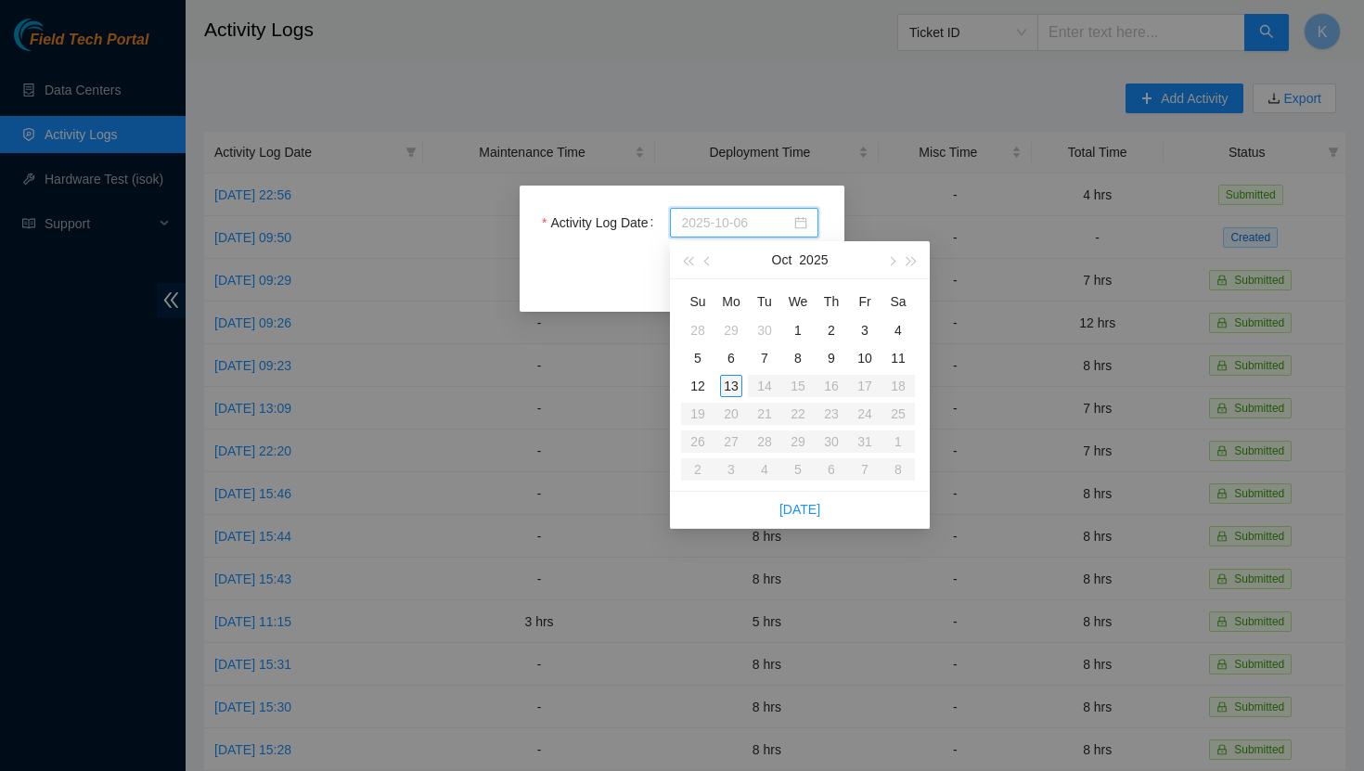
type input "2025-10-13"
click at [730, 387] on div "13" at bounding box center [731, 386] width 22 height 22
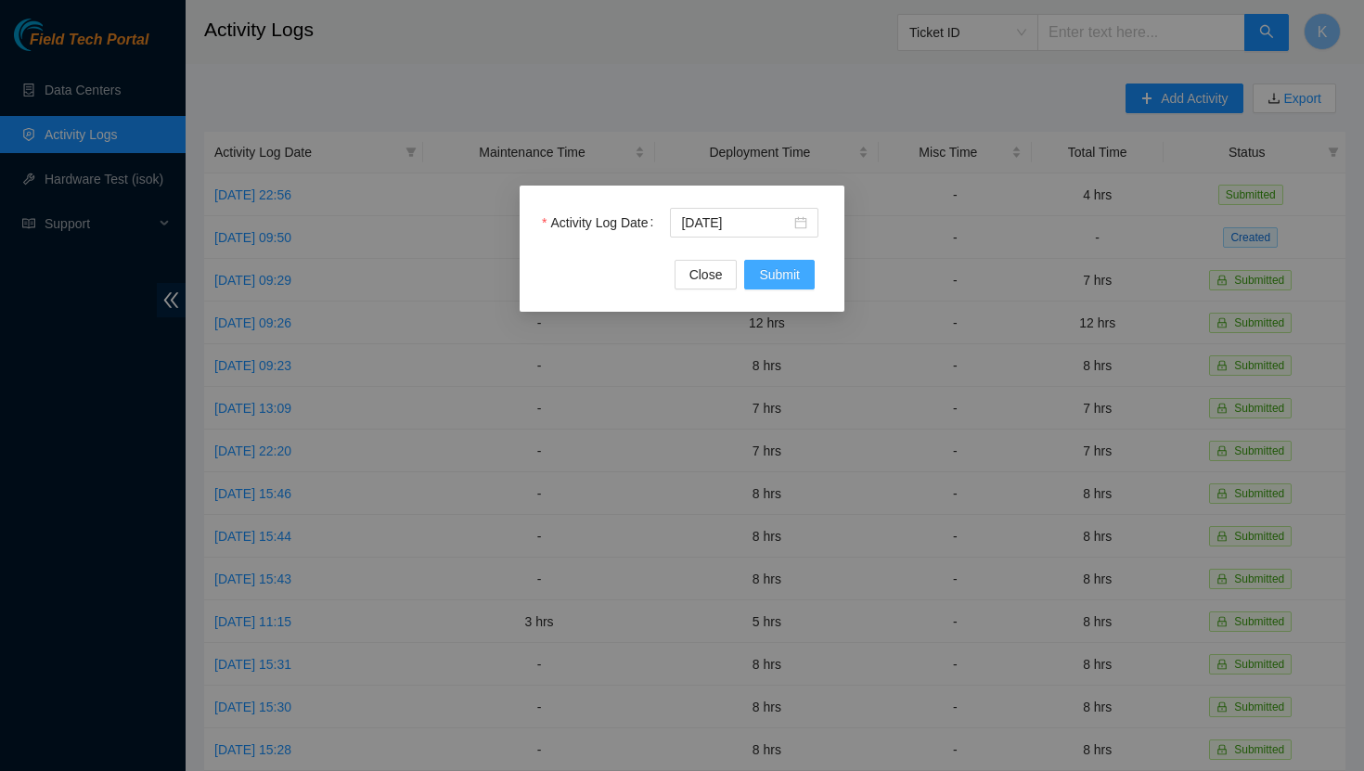
click at [774, 273] on span "Submit" at bounding box center [779, 274] width 41 height 20
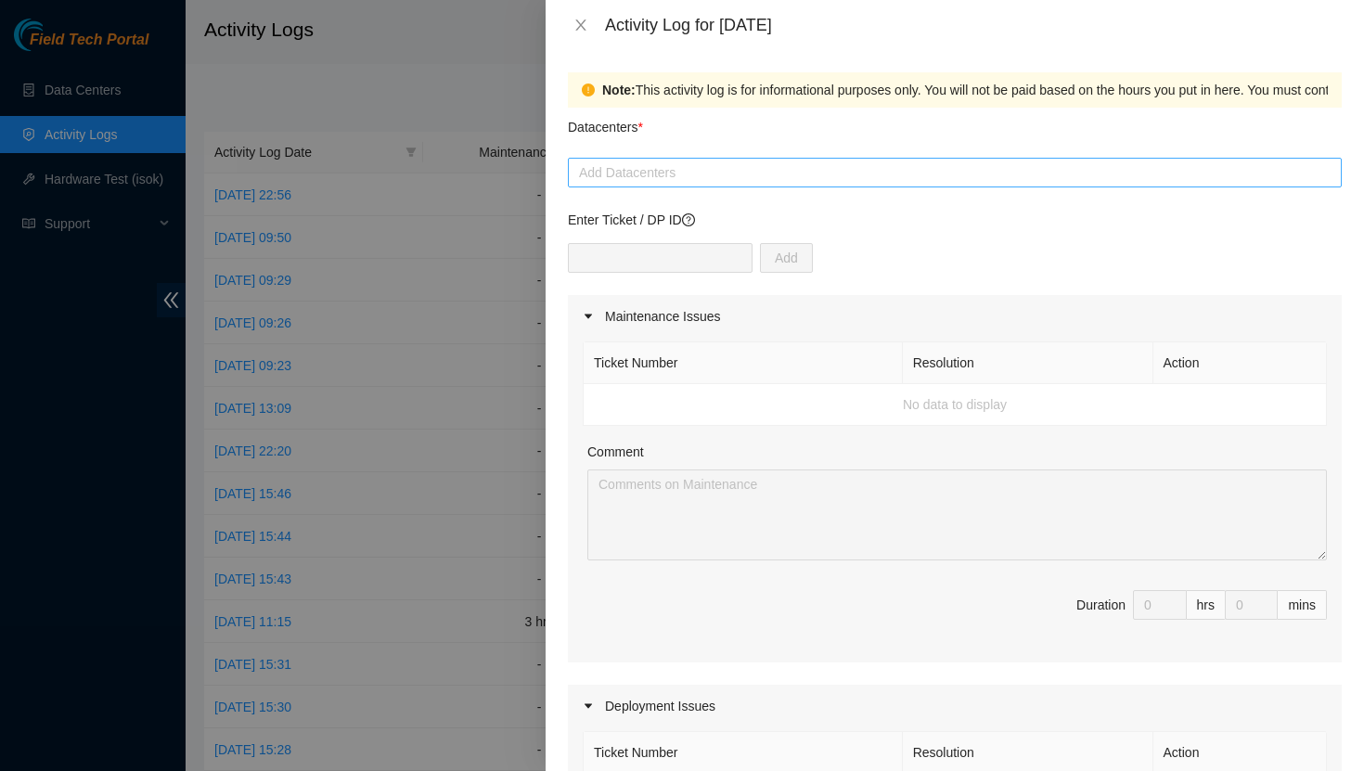
click at [693, 172] on div at bounding box center [954, 172] width 764 height 22
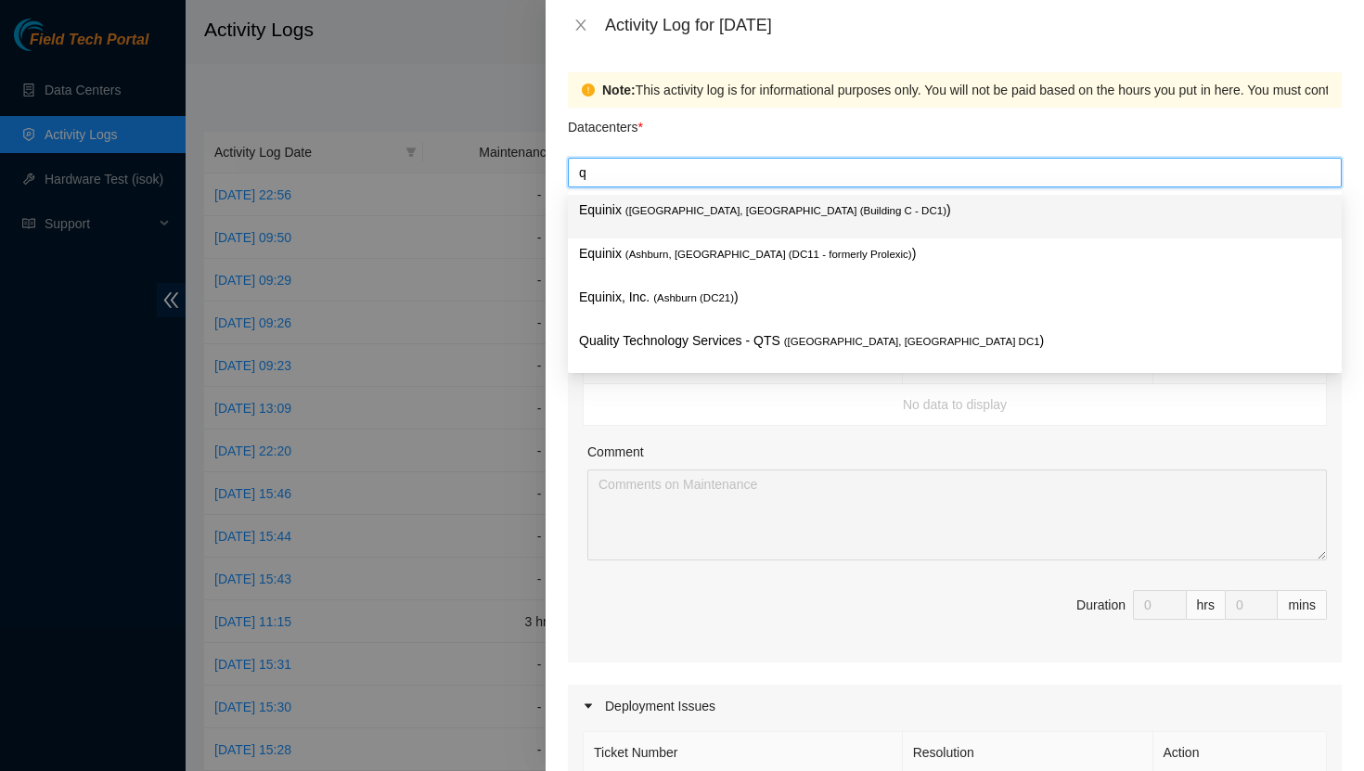
type input "qt"
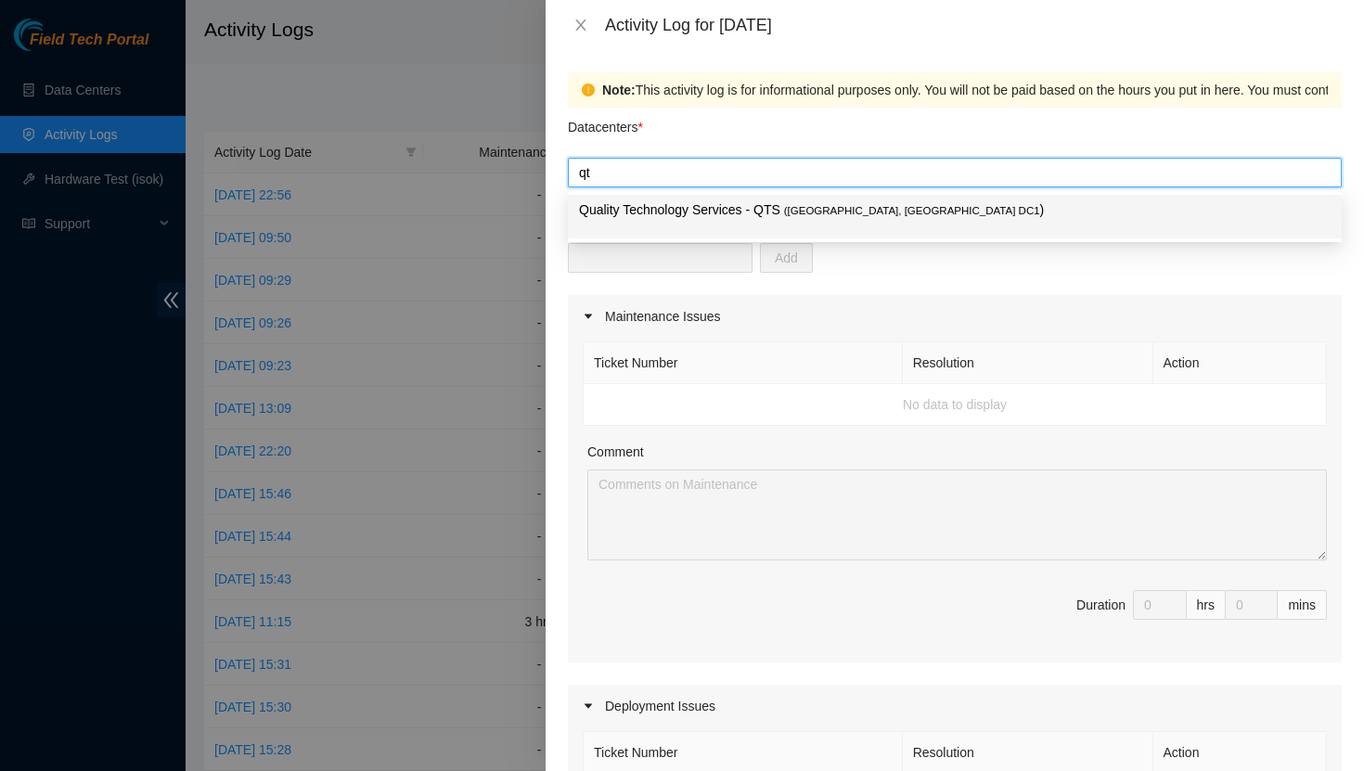
click at [681, 208] on p "Quality Technology Services - QTS ( Ashburn, VA DC1 )" at bounding box center [954, 209] width 751 height 21
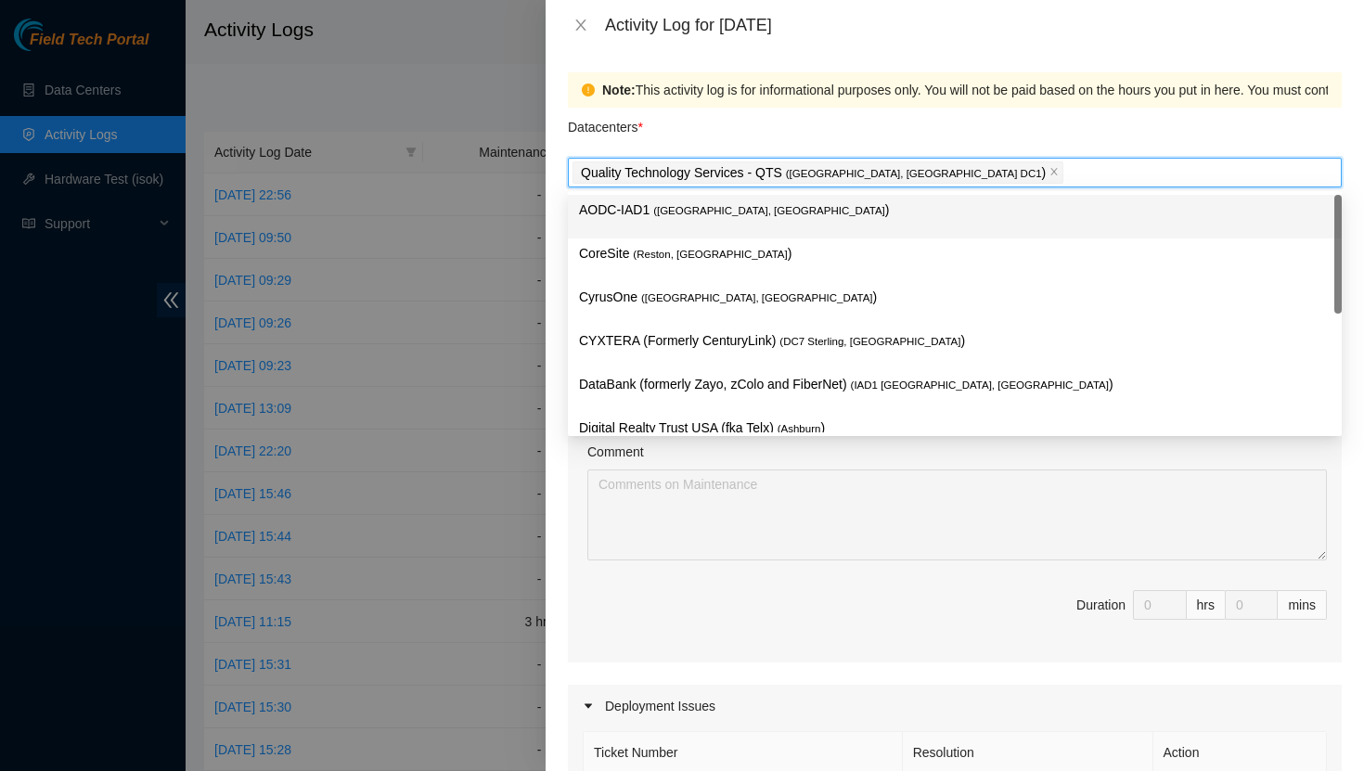
click at [714, 140] on div "Datacenters *" at bounding box center [955, 133] width 774 height 50
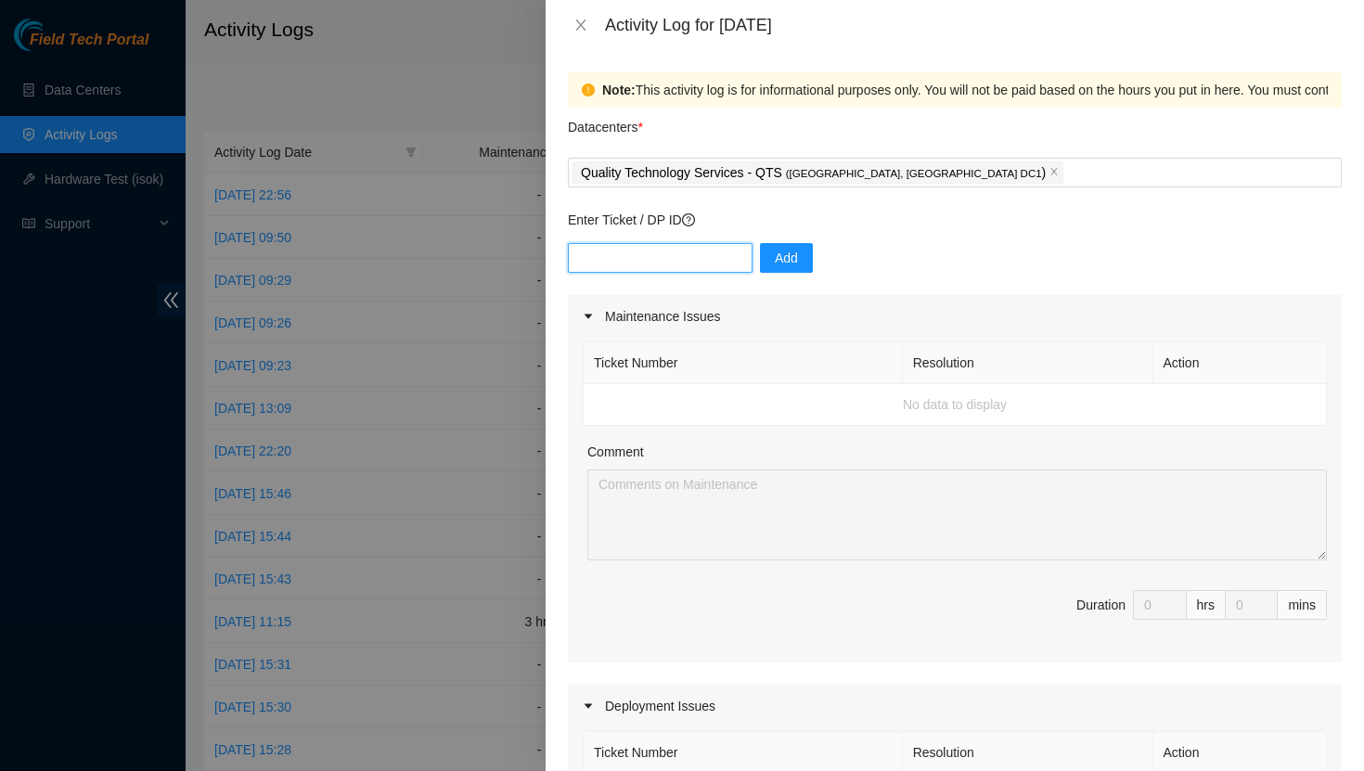
click at [669, 252] on input "text" at bounding box center [660, 258] width 185 height 30
click at [623, 261] on input "text" at bounding box center [660, 258] width 185 height 30
paste input "DP83851"
type input "DP83851"
click at [775, 264] on span "Add" at bounding box center [786, 258] width 23 height 20
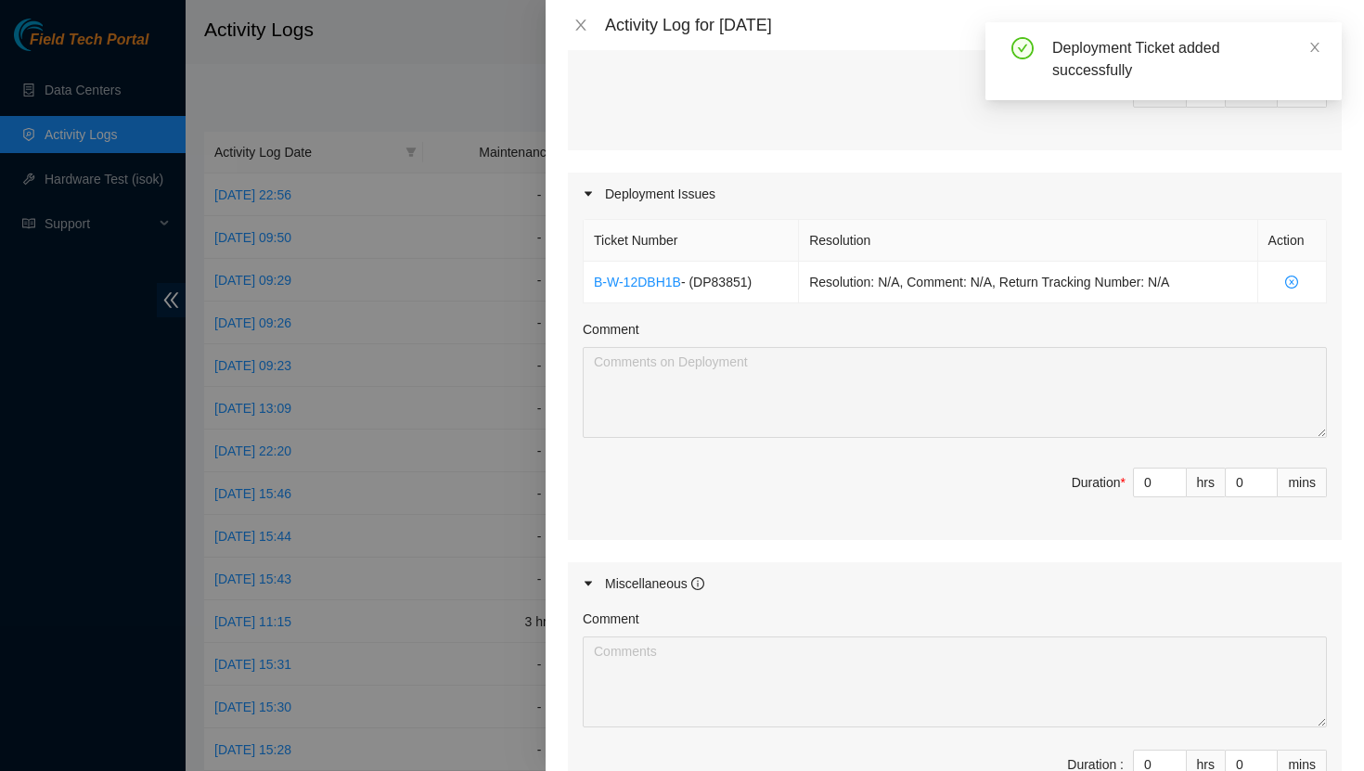
scroll to position [518, 0]
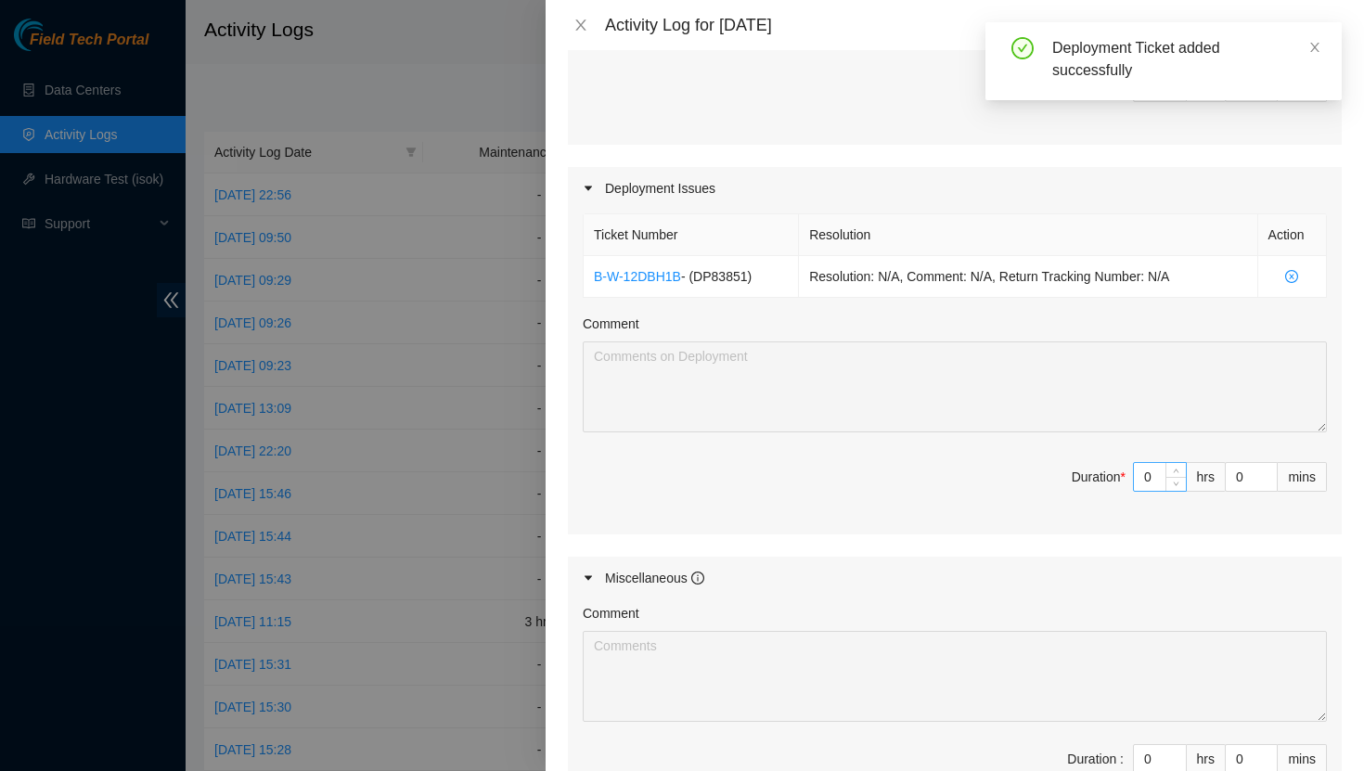
click at [1155, 478] on input "0" at bounding box center [1160, 477] width 52 height 28
type input "1"
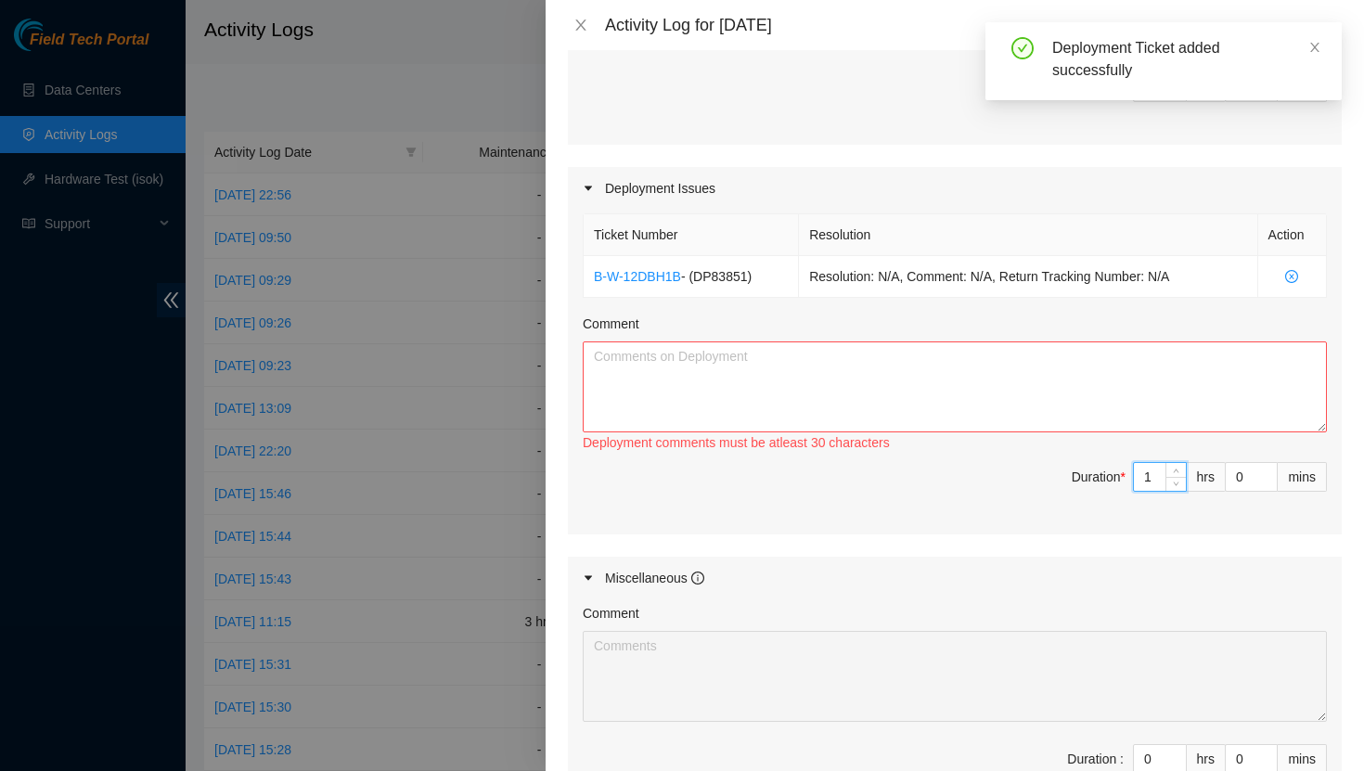
type input "10"
click at [971, 392] on textarea "Comment" at bounding box center [955, 386] width 744 height 91
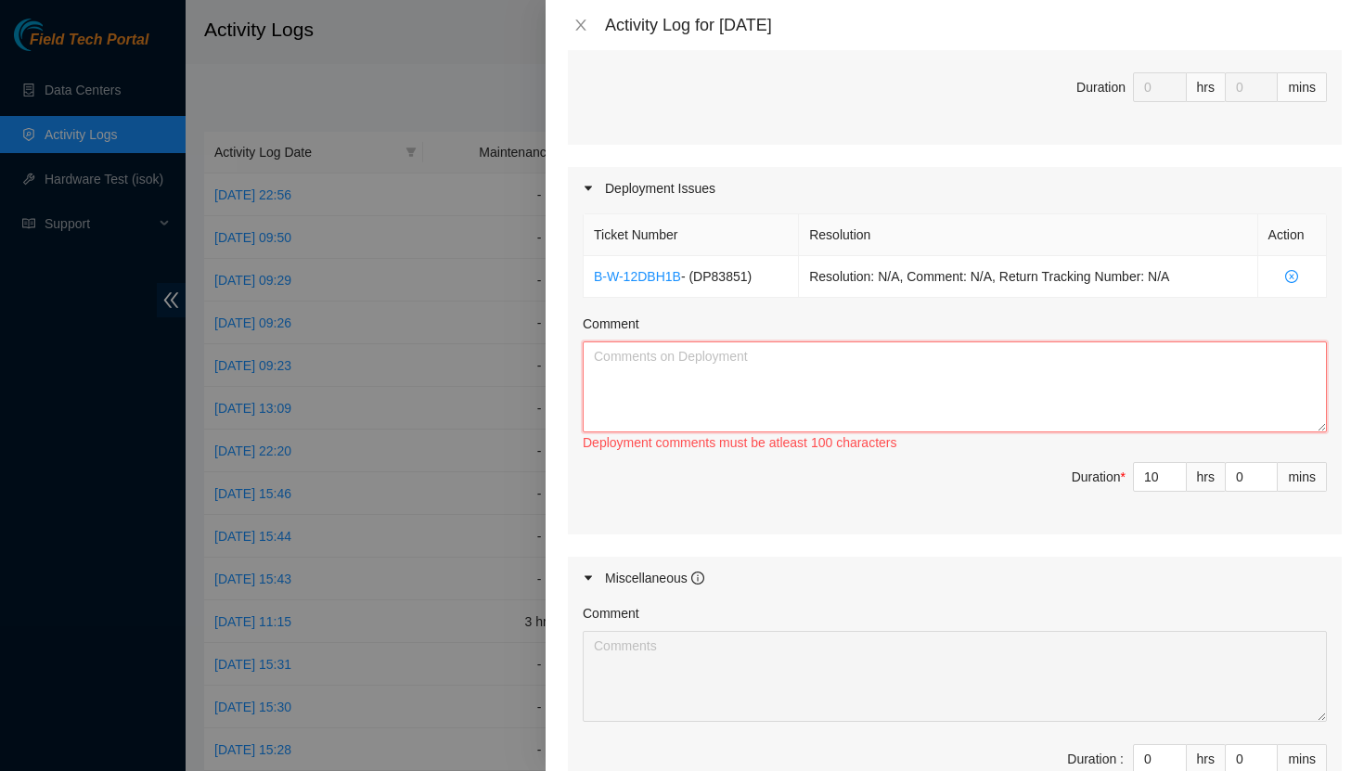
click at [673, 362] on textarea "Comment" at bounding box center [955, 386] width 744 height 91
paste textarea "- Adjusted rack posts to 32 inches - Relaxed all cables - Attached side rails a…"
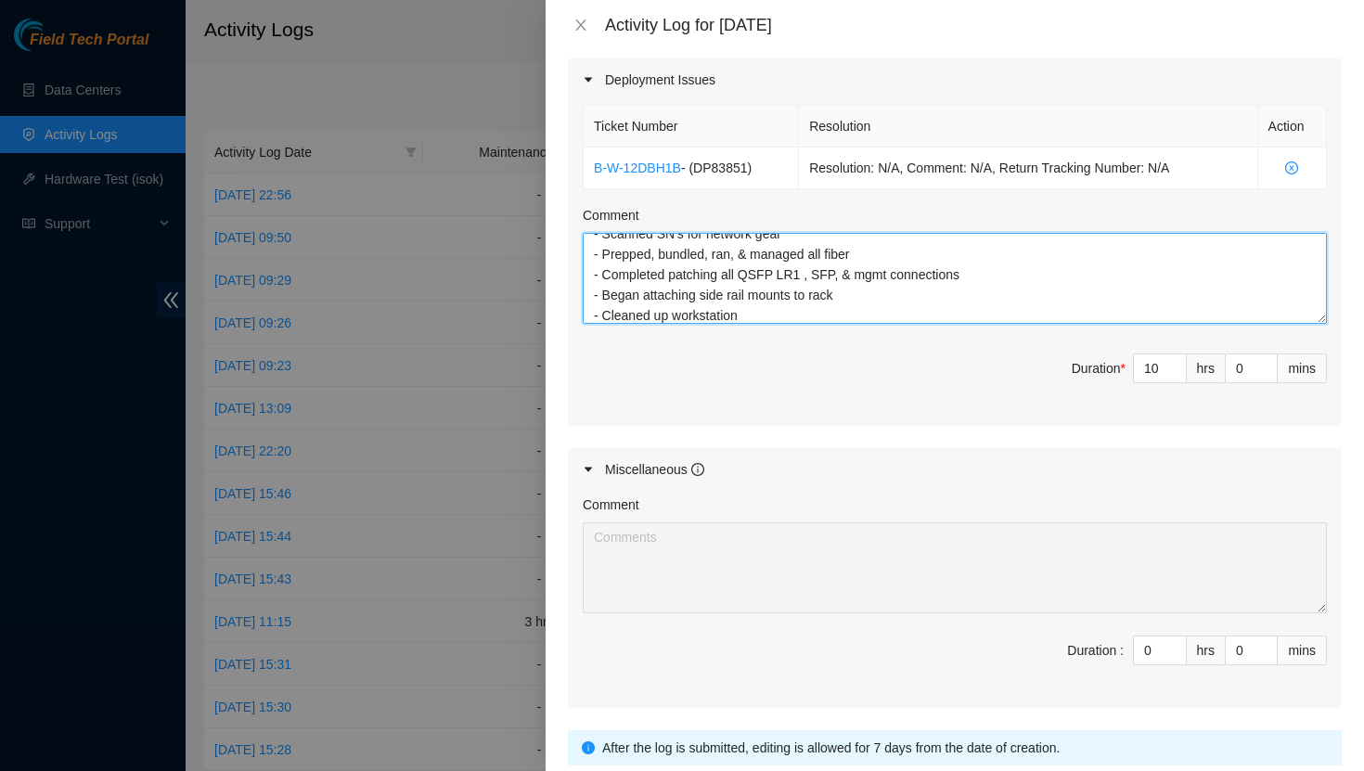
scroll to position [766, 0]
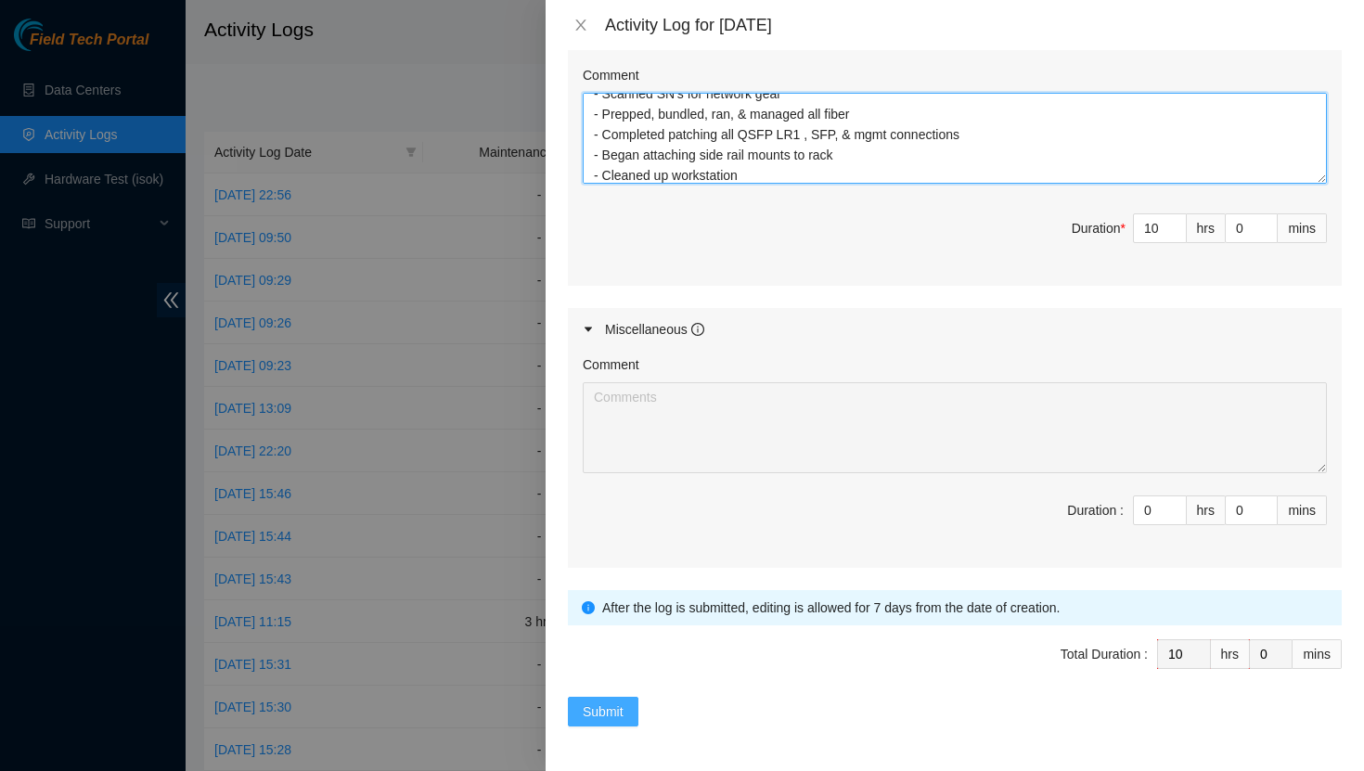
type textarea "- Adjusted rack posts to 32 inches - Relaxed all cables - Attached side rails a…"
click at [609, 719] on span "Submit" at bounding box center [603, 711] width 41 height 20
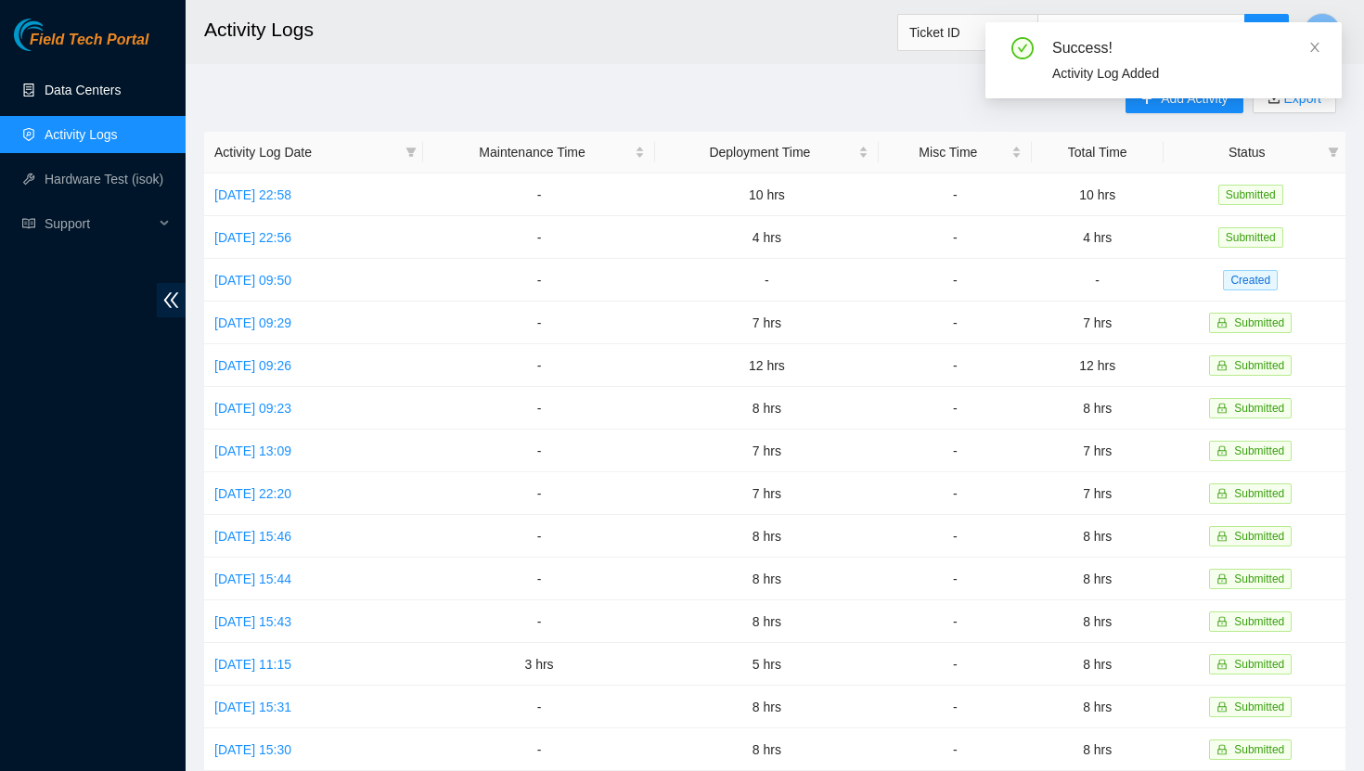
click at [79, 89] on link "Data Centers" at bounding box center [83, 90] width 76 height 15
